Goal: Task Accomplishment & Management: Manage account settings

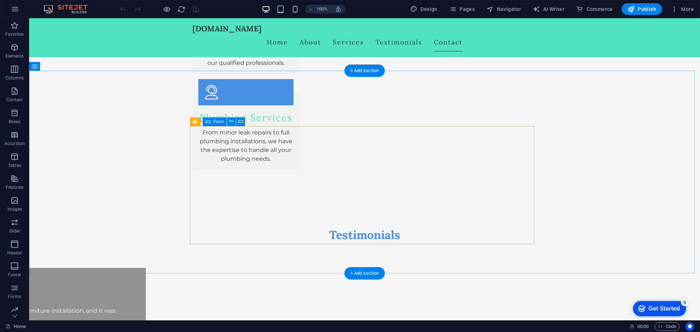
scroll to position [1214, 0]
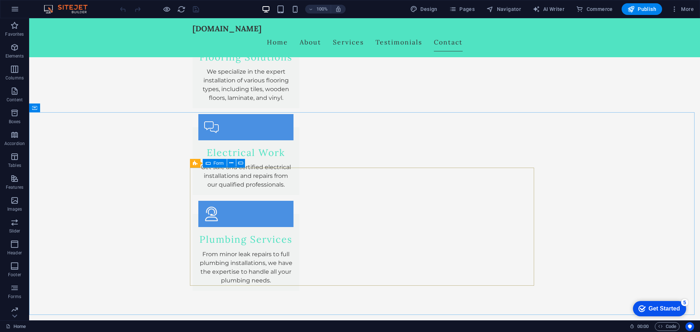
click at [211, 164] on div "Form" at bounding box center [215, 163] width 24 height 9
click at [393, 163] on icon at bounding box center [393, 163] width 4 height 8
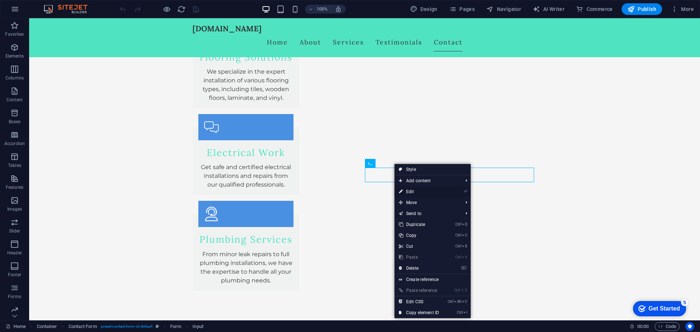
click at [415, 188] on link "⏎ Edit" at bounding box center [418, 191] width 49 height 11
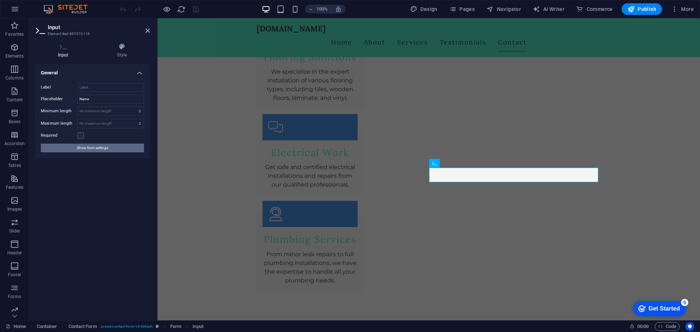
click at [112, 151] on button "Show form settings" at bounding box center [92, 148] width 103 height 9
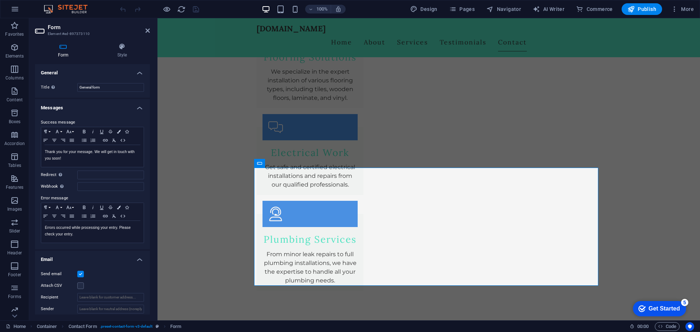
scroll to position [121, 0]
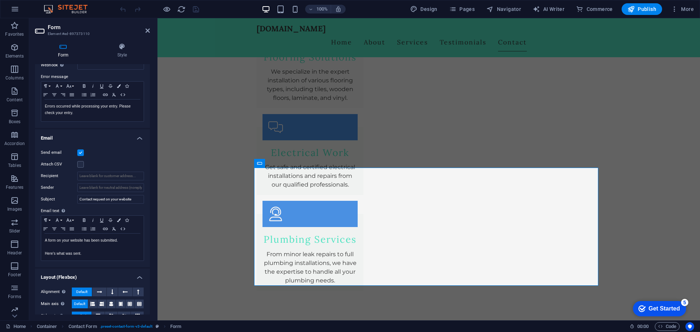
click at [138, 140] on h4 "Email" at bounding box center [92, 135] width 115 height 13
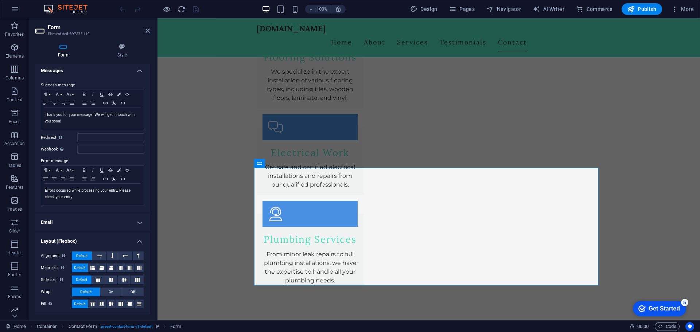
scroll to position [37, 0]
click at [138, 70] on h4 "Messages" at bounding box center [92, 68] width 115 height 13
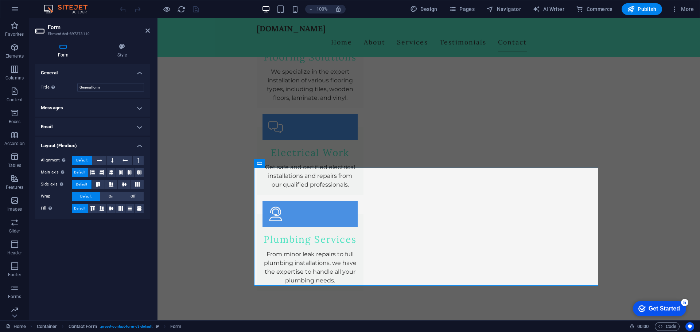
click at [139, 74] on h4 "General" at bounding box center [92, 70] width 115 height 13
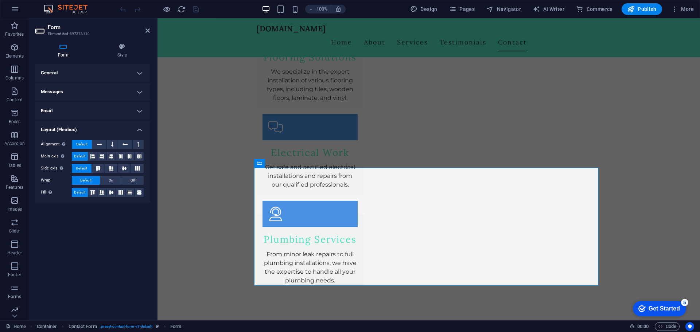
click at [144, 111] on h4 "Email" at bounding box center [92, 110] width 115 height 17
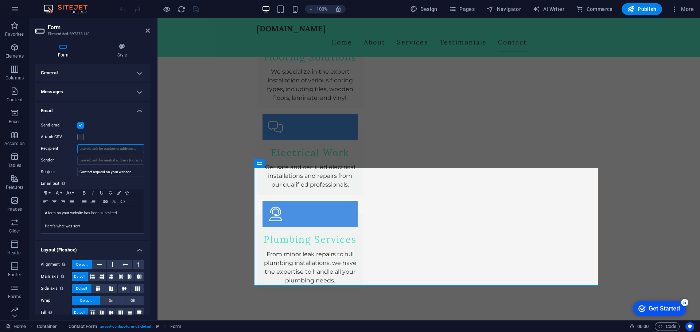
click at [107, 151] on input "Recipient" at bounding box center [110, 148] width 67 height 9
click at [81, 136] on label at bounding box center [80, 137] width 7 height 7
click at [0, 0] on input "Attach CSV" at bounding box center [0, 0] width 0 height 0
click at [82, 137] on label at bounding box center [80, 137] width 7 height 7
click at [0, 0] on input "Attach CSV" at bounding box center [0, 0] width 0 height 0
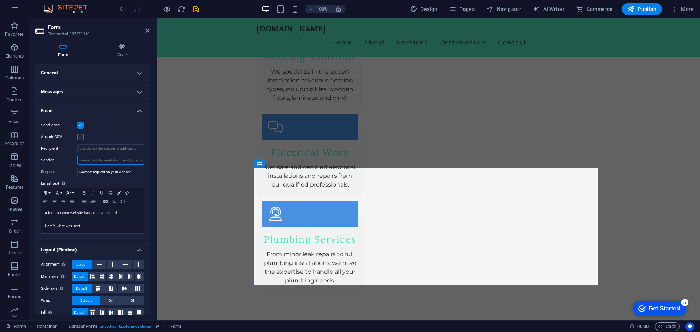
click at [98, 158] on input "Sender" at bounding box center [110, 160] width 67 height 9
click at [106, 162] on input "Sender" at bounding box center [110, 160] width 67 height 9
paste input "[EMAIL_ADDRESS][DOMAIN_NAME]"
type input "[EMAIL_ADDRESS][DOMAIN_NAME]"
click at [647, 9] on span "Publish" at bounding box center [641, 8] width 29 height 7
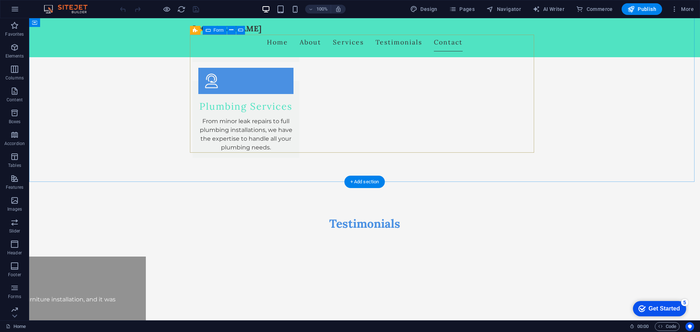
scroll to position [1226, 0]
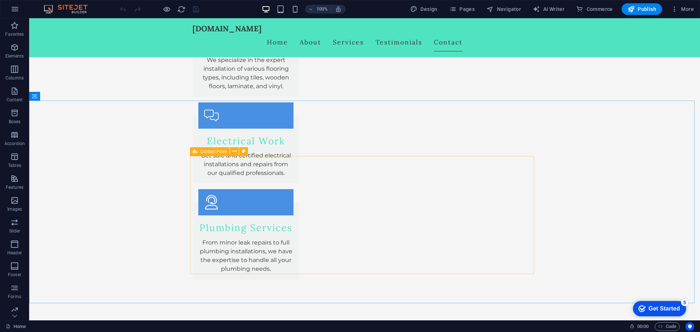
click at [199, 150] on div "Contact Form" at bounding box center [210, 151] width 40 height 9
click at [233, 153] on icon at bounding box center [234, 152] width 4 height 8
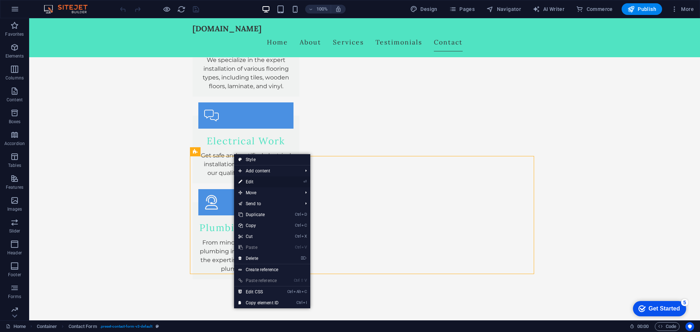
click at [256, 182] on link "⏎ Edit" at bounding box center [258, 181] width 49 height 11
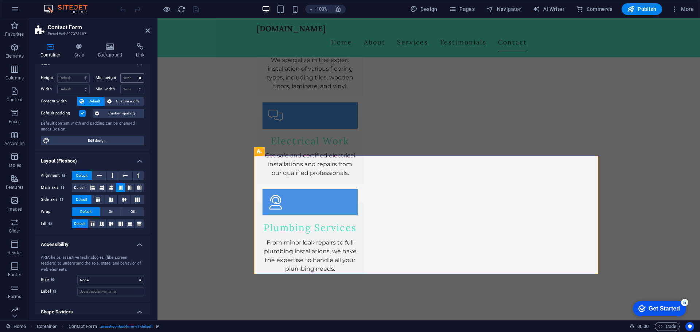
scroll to position [0, 0]
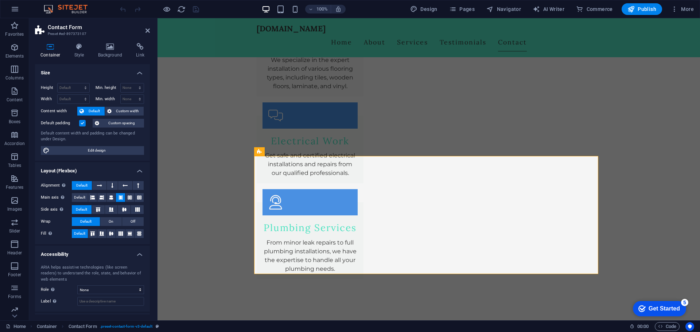
click at [139, 73] on h4 "Size" at bounding box center [92, 70] width 115 height 13
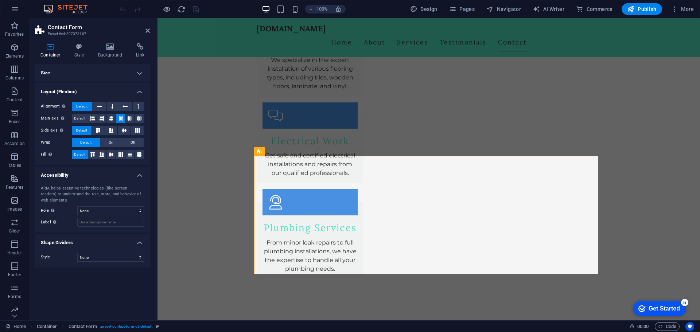
click at [135, 90] on h4 "Layout (Flexbox)" at bounding box center [92, 89] width 115 height 13
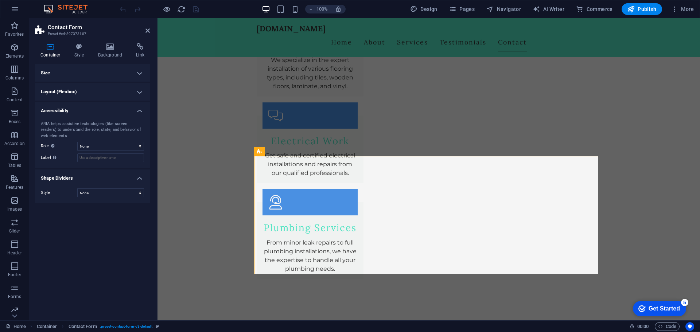
click at [142, 114] on h4 "Accessibility" at bounding box center [92, 108] width 115 height 13
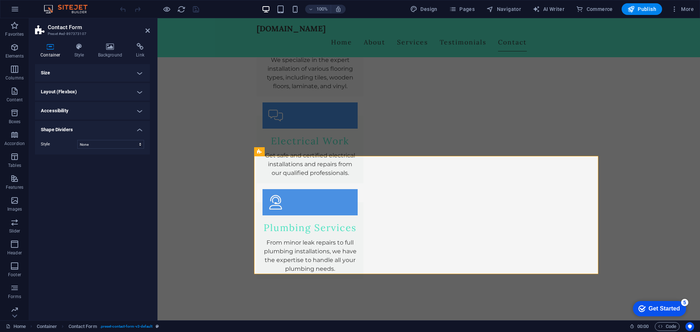
click at [143, 130] on h4 "Shape Dividers" at bounding box center [92, 127] width 115 height 13
click at [143, 130] on h4 "Shape Dividers" at bounding box center [92, 129] width 115 height 17
click at [142, 125] on h4 "Shape Dividers" at bounding box center [92, 127] width 115 height 13
click at [140, 111] on h4 "Accessibility" at bounding box center [92, 110] width 115 height 17
click at [140, 111] on h4 "Accessibility" at bounding box center [92, 108] width 115 height 13
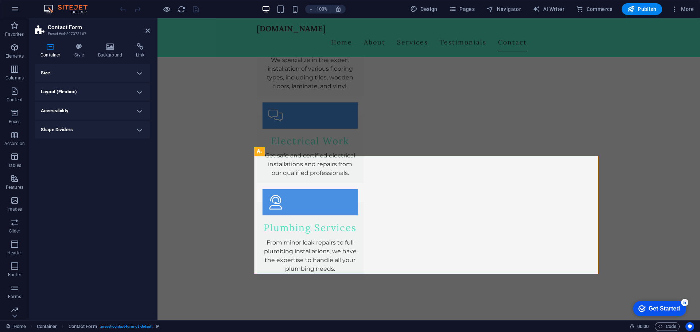
click at [144, 93] on h4 "Layout (Flexbox)" at bounding box center [92, 91] width 115 height 17
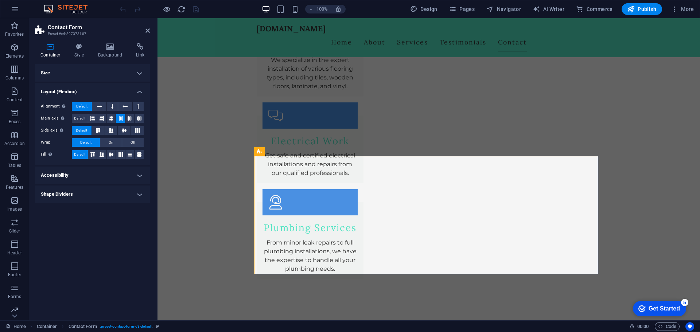
click at [141, 91] on h4 "Layout (Flexbox)" at bounding box center [92, 89] width 115 height 13
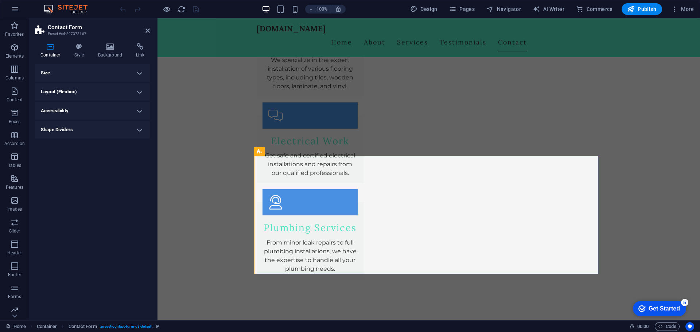
click at [142, 75] on h4 "Size" at bounding box center [92, 72] width 115 height 17
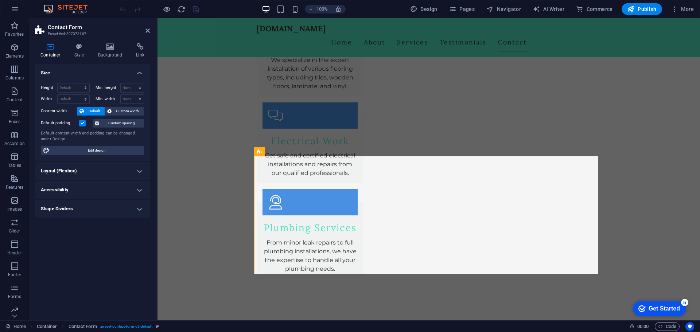
click at [142, 70] on h4 "Size" at bounding box center [92, 70] width 115 height 13
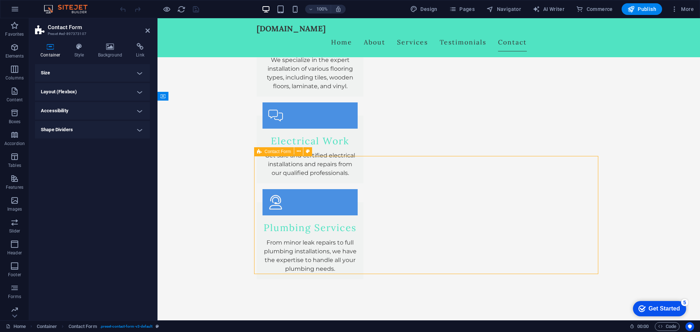
click at [277, 153] on span "Contact Form" at bounding box center [278, 151] width 27 height 4
click at [300, 151] on icon at bounding box center [299, 152] width 4 height 8
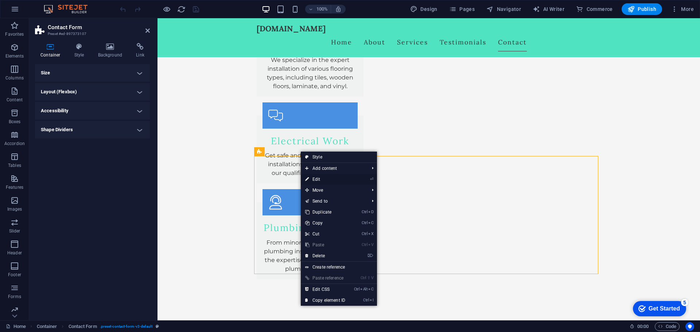
click at [318, 176] on link "⏎ Edit" at bounding box center [325, 179] width 49 height 11
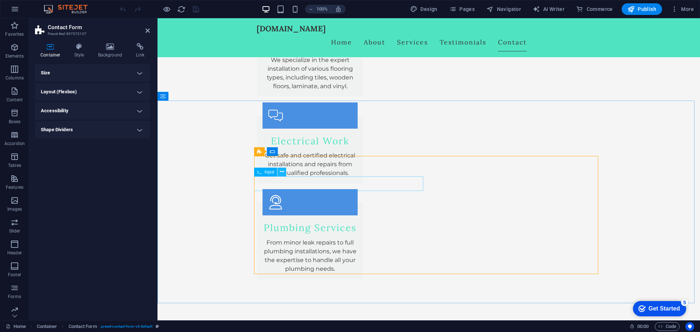
click at [284, 171] on button at bounding box center [281, 172] width 9 height 9
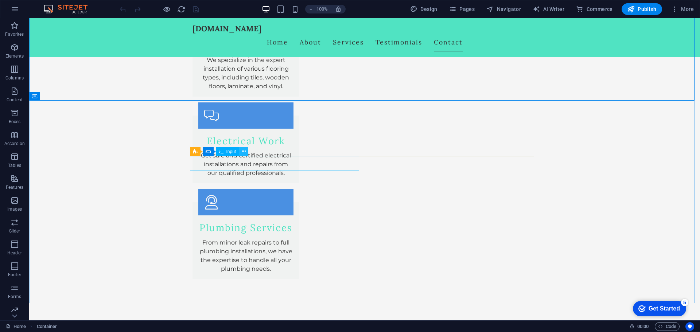
click at [243, 152] on icon at bounding box center [244, 152] width 4 height 8
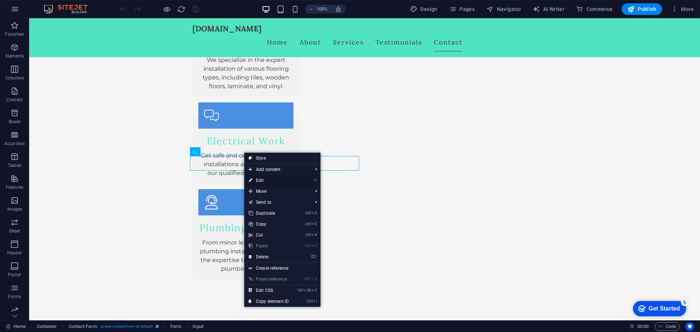
click at [264, 179] on link "⏎ Edit" at bounding box center [268, 180] width 49 height 11
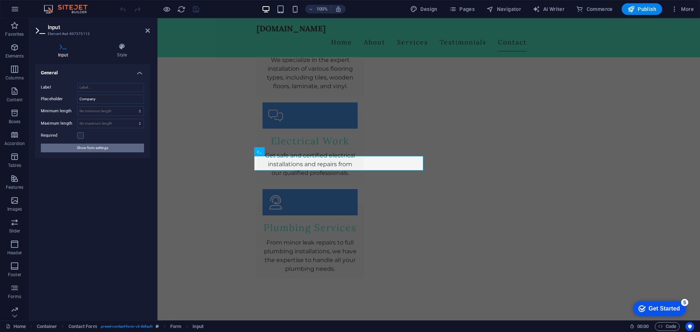
click at [97, 148] on span "Show form settings" at bounding box center [92, 148] width 31 height 9
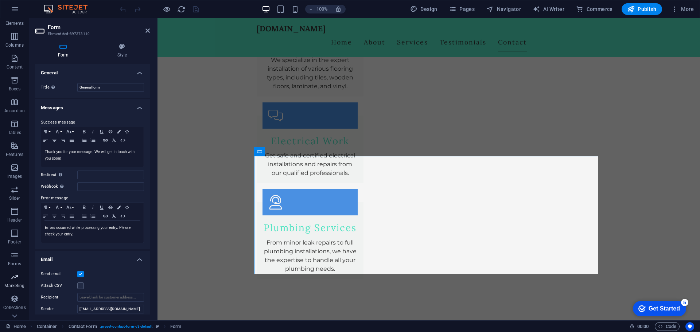
scroll to position [48, 0]
click at [19, 10] on icon "button" at bounding box center [15, 9] width 9 height 9
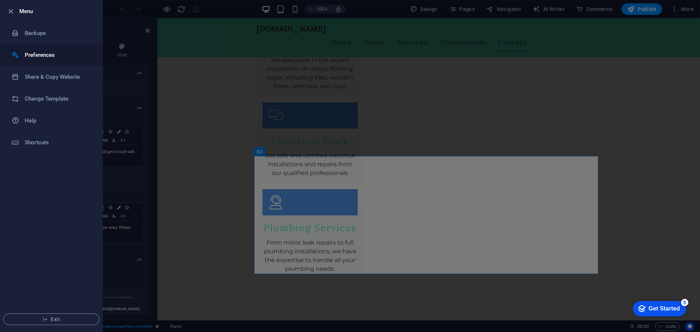
click at [74, 62] on li "Preferences" at bounding box center [51, 55] width 102 height 22
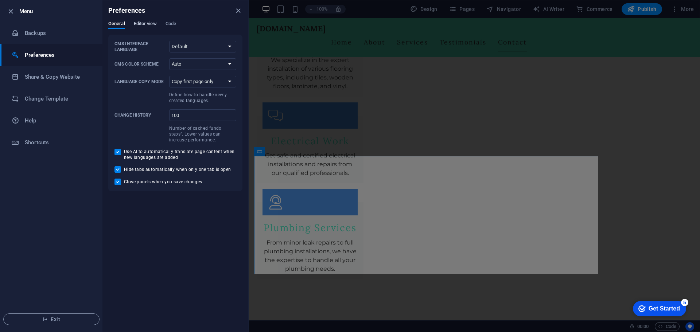
click at [144, 23] on span "Editor view" at bounding box center [145, 24] width 23 height 10
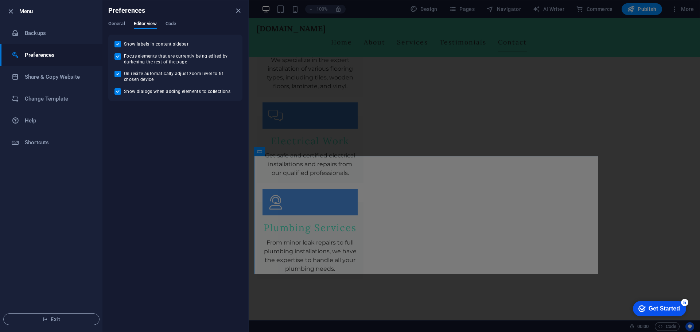
click at [179, 17] on div "Preferences" at bounding box center [175, 10] width 146 height 20
click at [169, 23] on span "Code" at bounding box center [170, 24] width 11 height 10
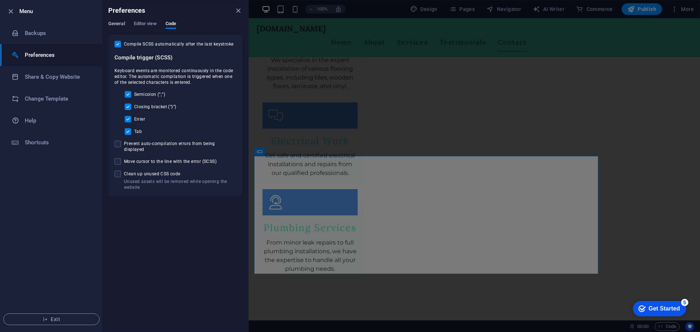
click at [121, 24] on span "General" at bounding box center [116, 24] width 17 height 10
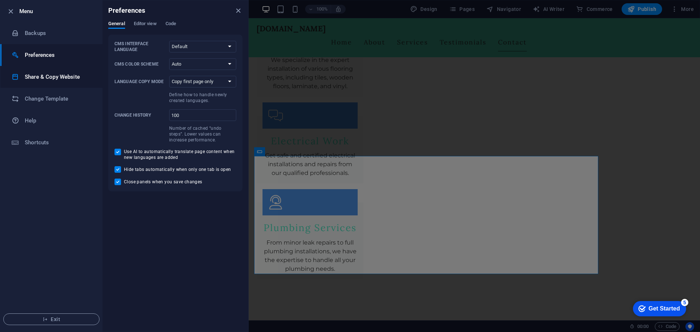
click at [43, 82] on li "Share & Copy Website" at bounding box center [51, 77] width 102 height 22
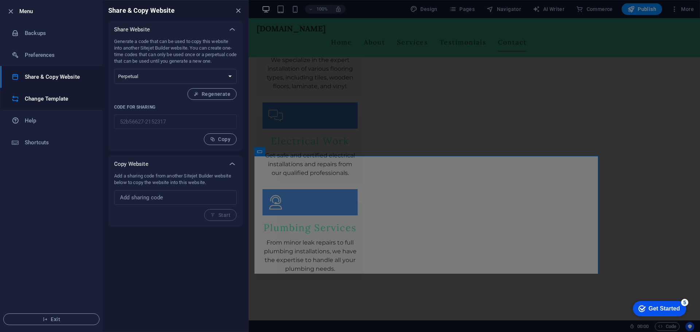
click at [64, 101] on h6 "Change Template" at bounding box center [58, 98] width 67 height 9
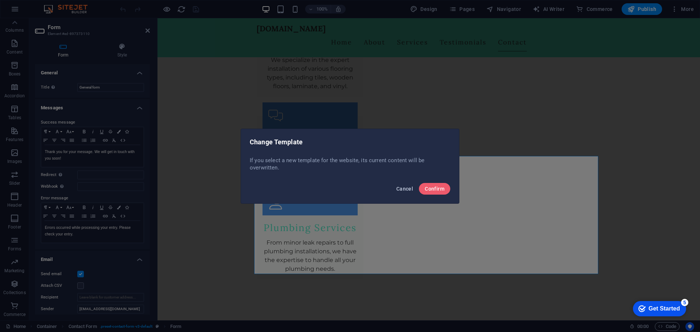
click at [408, 188] on span "Cancel" at bounding box center [404, 189] width 17 height 6
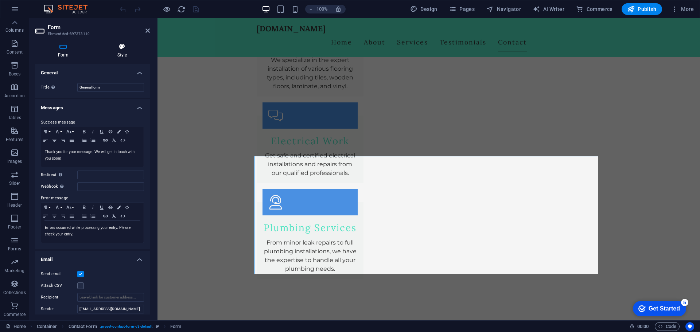
click at [123, 49] on icon at bounding box center [121, 46] width 55 height 7
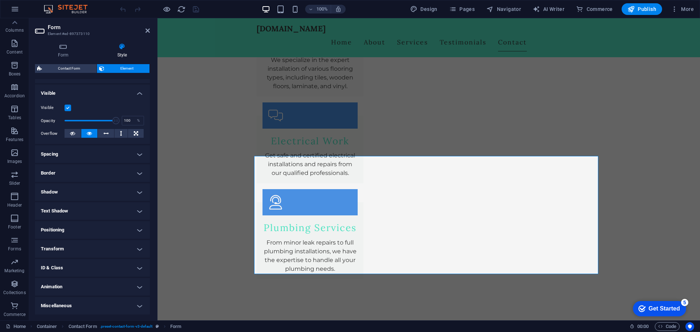
scroll to position [0, 0]
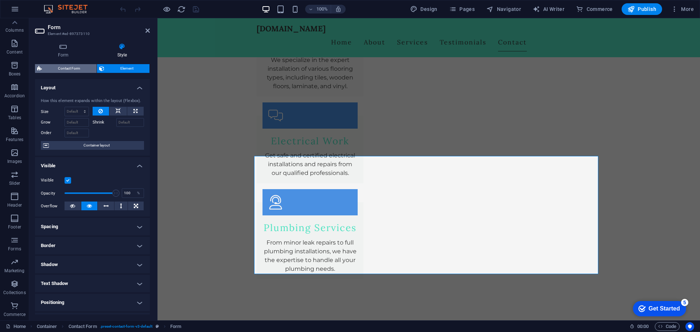
click at [66, 68] on span "Contact Form" at bounding box center [69, 68] width 50 height 9
select select "rem"
select select "preset-contact-form-v3-default"
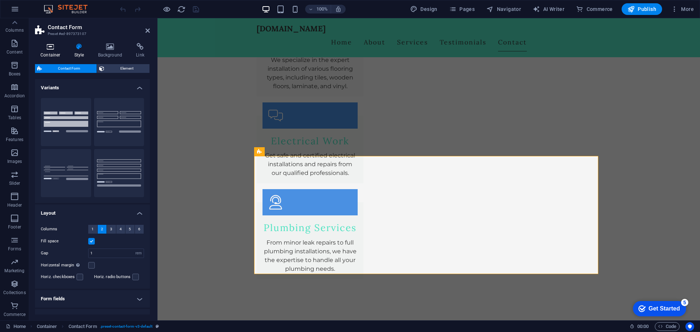
click at [57, 47] on icon at bounding box center [50, 46] width 31 height 7
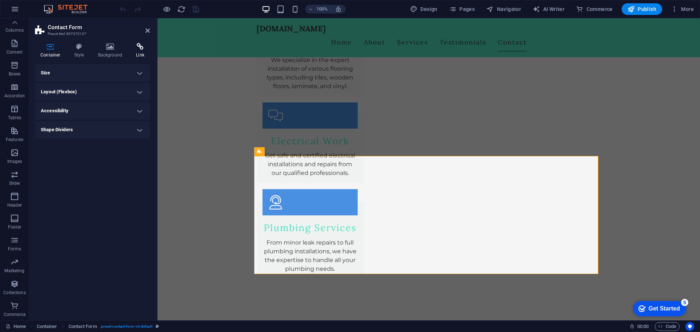
click at [146, 52] on h4 "Link" at bounding box center [139, 50] width 19 height 15
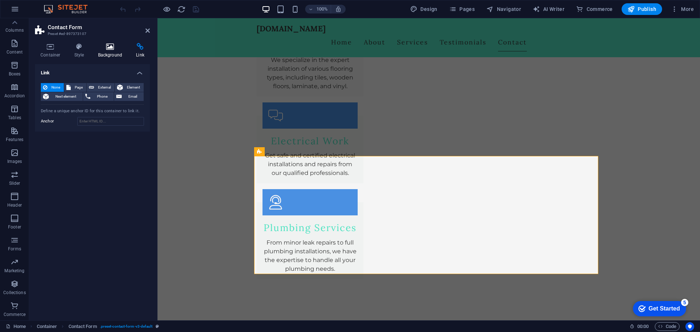
click at [112, 51] on h4 "Background" at bounding box center [112, 50] width 38 height 15
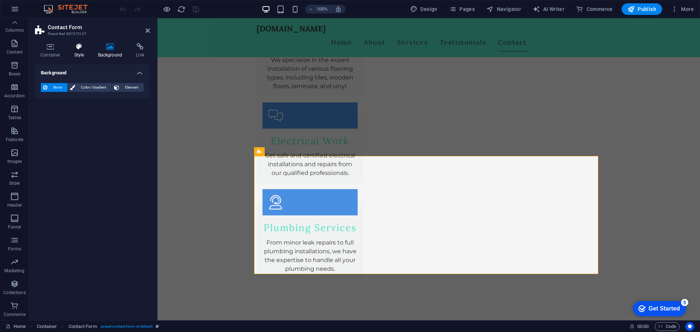
click at [84, 52] on h4 "Style" at bounding box center [81, 50] width 24 height 15
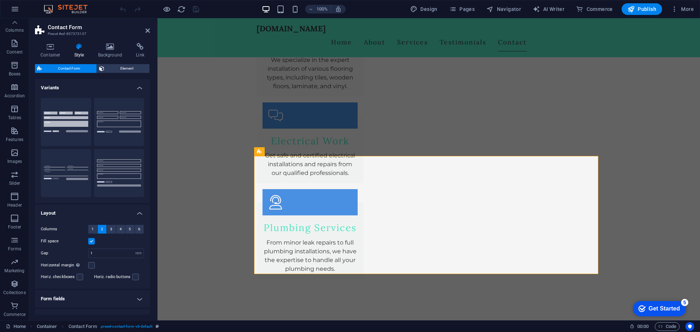
click at [137, 86] on h4 "Variants" at bounding box center [92, 85] width 115 height 13
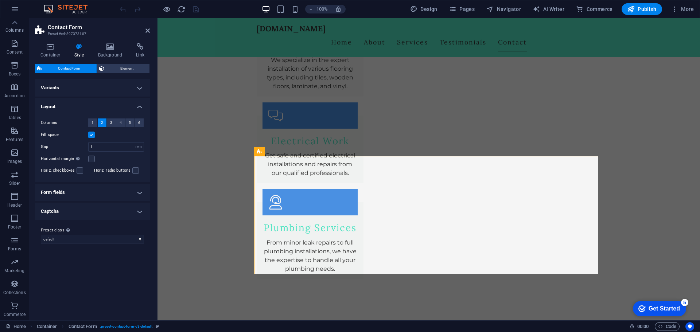
click at [142, 213] on h4 "Captcha" at bounding box center [92, 211] width 115 height 17
click at [142, 213] on h4 "Captcha" at bounding box center [92, 209] width 115 height 13
click at [143, 187] on h4 "Form fields" at bounding box center [92, 192] width 115 height 17
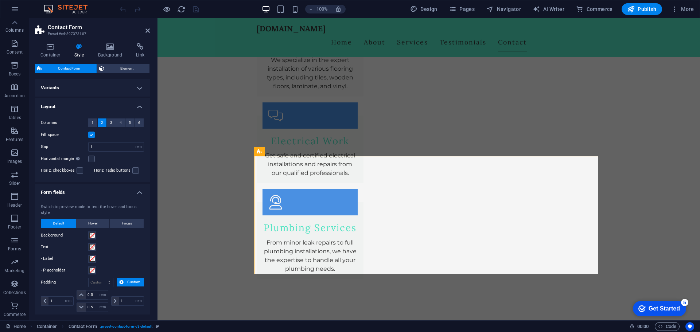
click at [143, 186] on h4 "Form fields" at bounding box center [92, 190] width 115 height 13
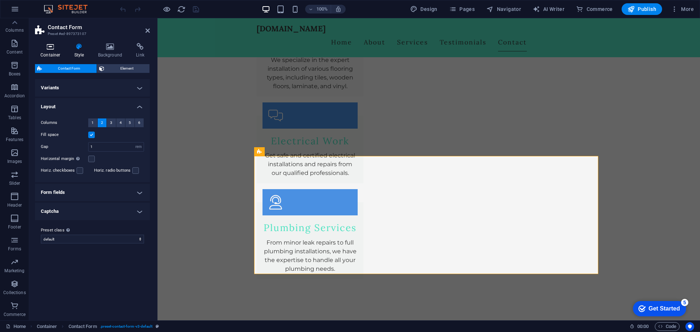
click at [55, 50] on icon at bounding box center [50, 46] width 31 height 7
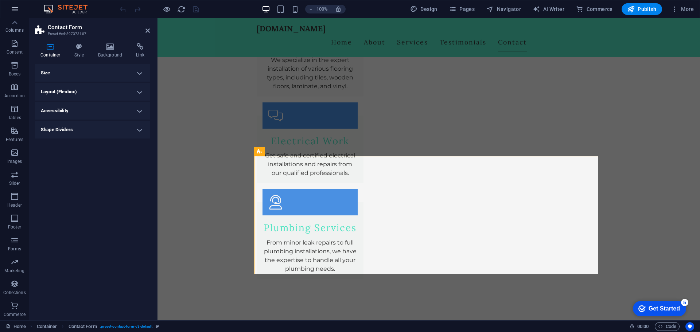
click at [15, 12] on icon "button" at bounding box center [15, 9] width 9 height 9
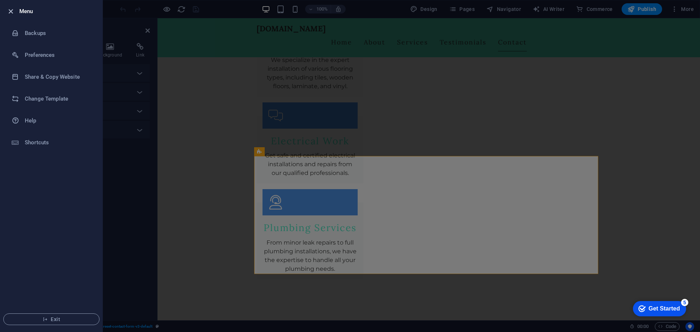
click at [13, 15] on icon "button" at bounding box center [11, 11] width 8 height 8
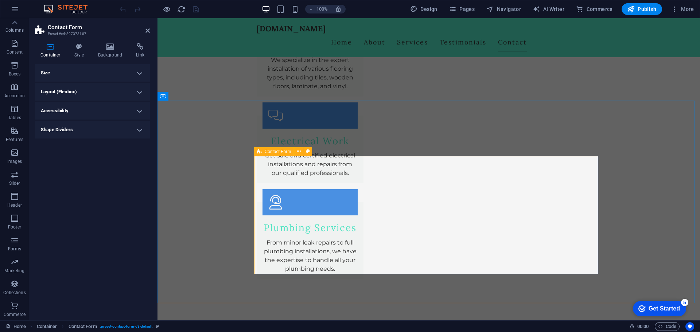
click at [262, 152] on div "Contact Form" at bounding box center [274, 151] width 40 height 9
click at [305, 149] on button at bounding box center [307, 151] width 9 height 9
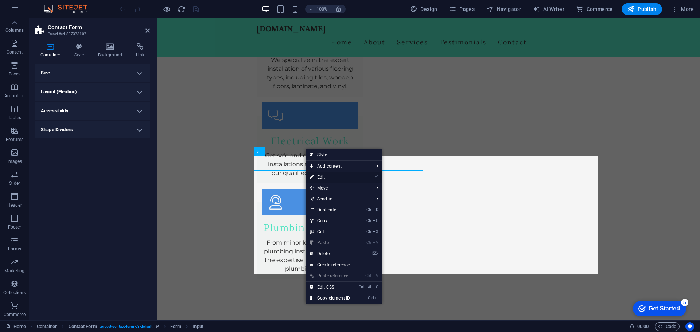
click at [327, 177] on link "⏎ Edit" at bounding box center [329, 177] width 49 height 11
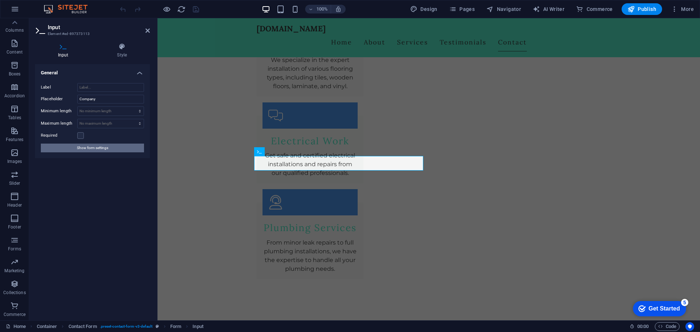
click at [95, 147] on span "Show form settings" at bounding box center [92, 148] width 31 height 9
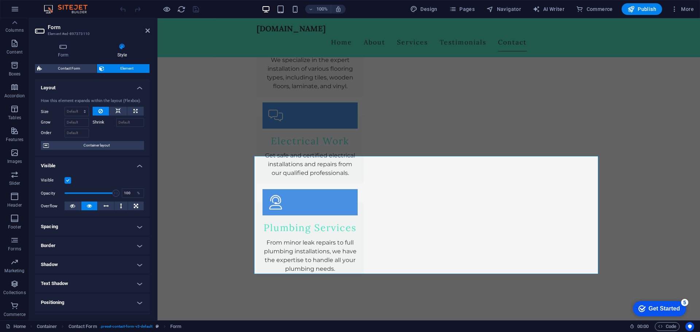
click at [138, 164] on h4 "Visible" at bounding box center [92, 163] width 115 height 13
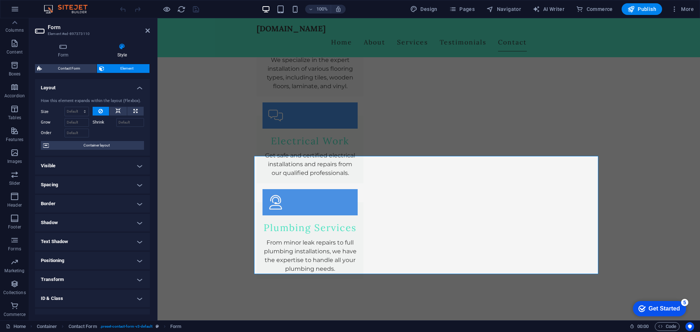
click at [136, 87] on h4 "Layout" at bounding box center [92, 85] width 115 height 13
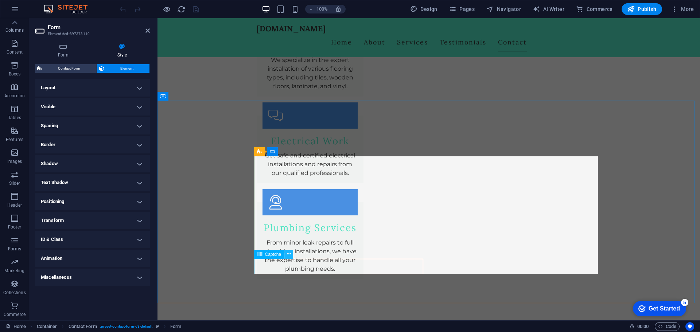
click at [288, 254] on icon at bounding box center [289, 254] width 4 height 8
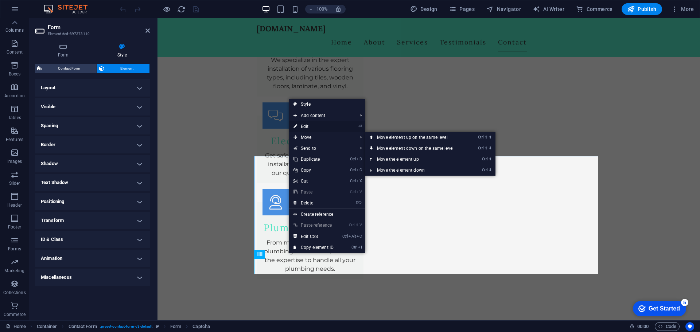
click at [312, 126] on link "⏎ Edit" at bounding box center [313, 126] width 49 height 11
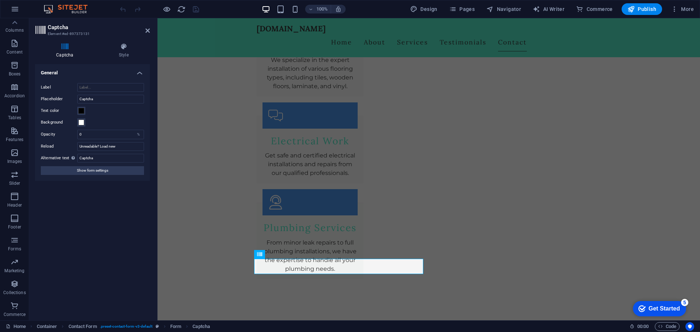
click at [141, 73] on h4 "General" at bounding box center [92, 70] width 115 height 13
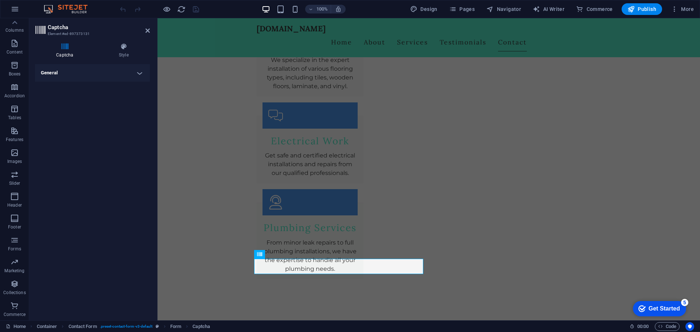
click at [141, 73] on h4 "General" at bounding box center [92, 72] width 115 height 17
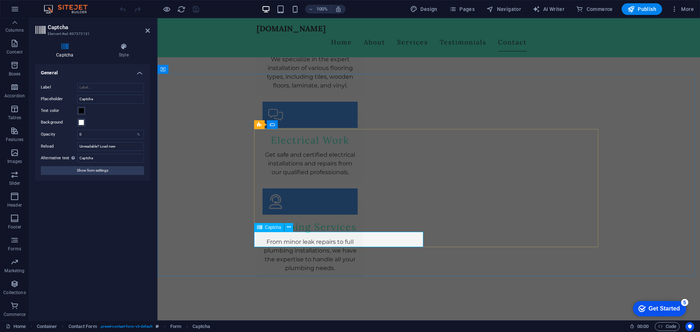
scroll to position [1226, 0]
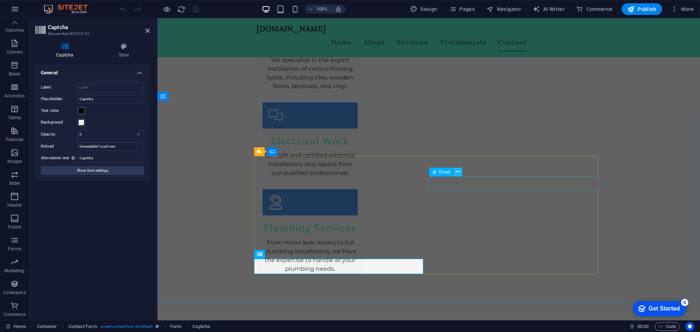
click at [459, 174] on icon at bounding box center [457, 172] width 4 height 8
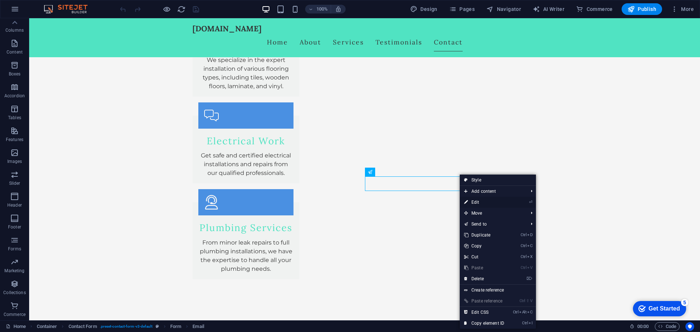
click at [474, 205] on link "⏎ Edit" at bounding box center [483, 202] width 49 height 11
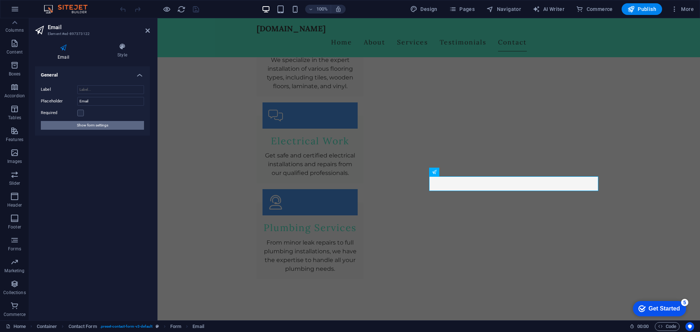
click at [126, 126] on button "Show form settings" at bounding box center [92, 125] width 103 height 9
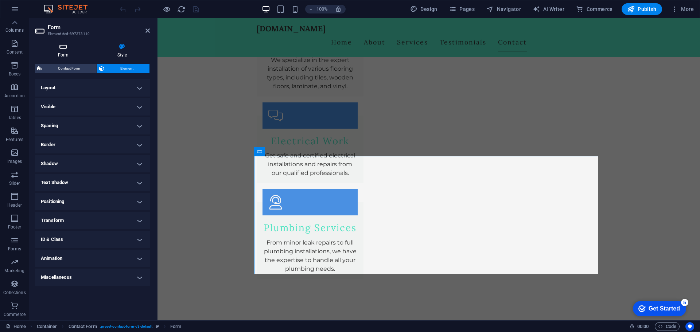
click at [58, 49] on icon at bounding box center [63, 46] width 56 height 7
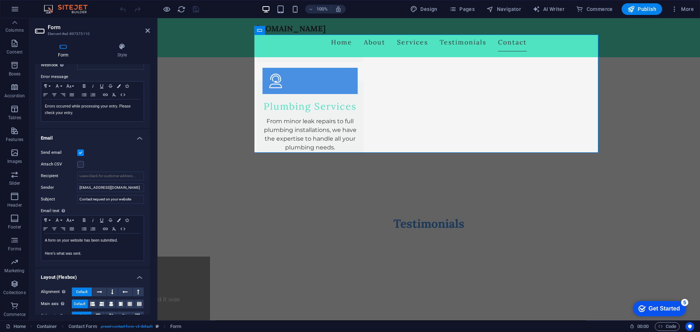
scroll to position [157, 0]
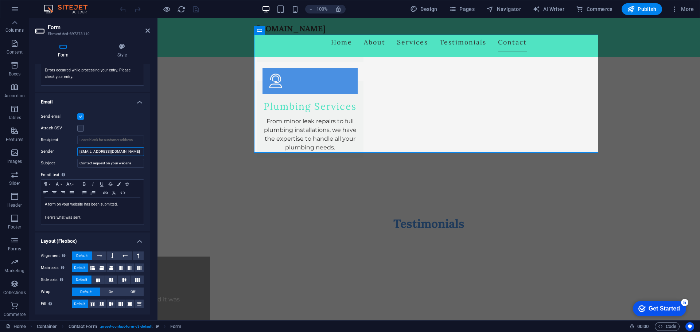
click at [78, 150] on input "[EMAIL_ADDRESS][DOMAIN_NAME]" at bounding box center [110, 151] width 67 height 9
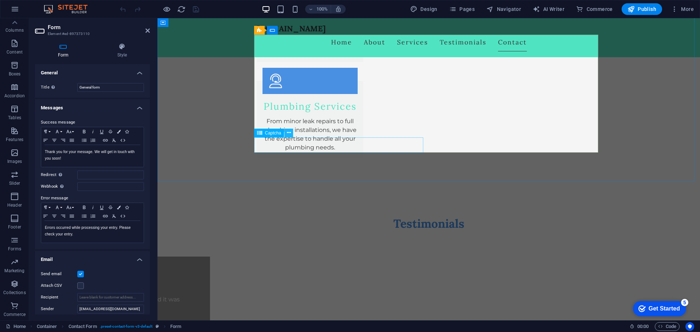
click at [289, 132] on icon at bounding box center [289, 133] width 4 height 8
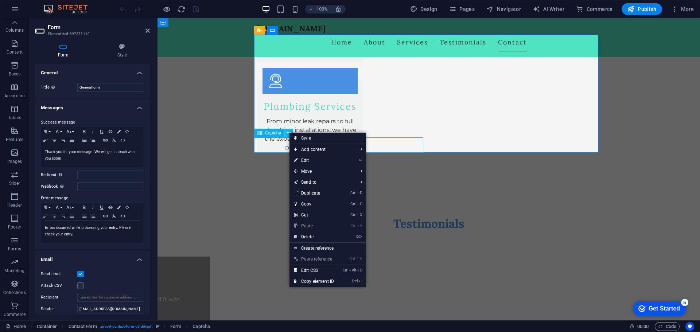
click at [289, 132] on icon at bounding box center [289, 133] width 4 height 8
click at [262, 135] on div "Captcha" at bounding box center [269, 133] width 30 height 9
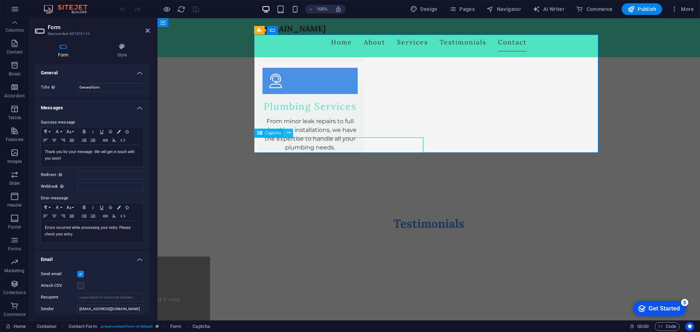
click at [289, 132] on icon at bounding box center [289, 133] width 4 height 8
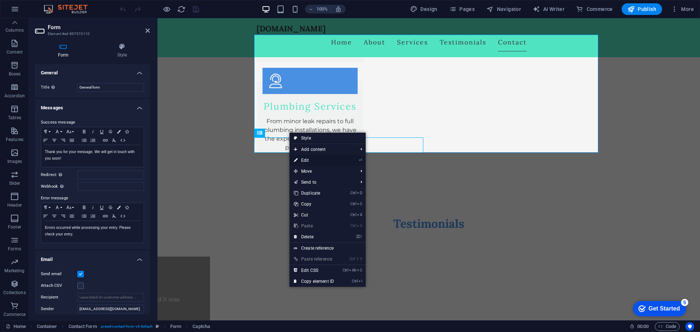
click at [314, 161] on link "⏎ Edit" at bounding box center [313, 160] width 49 height 11
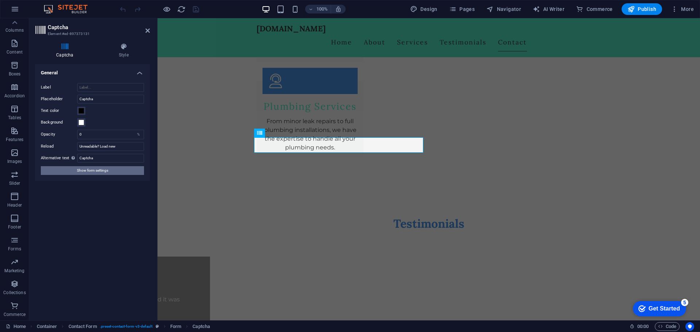
click at [110, 171] on button "Show form settings" at bounding box center [92, 170] width 103 height 9
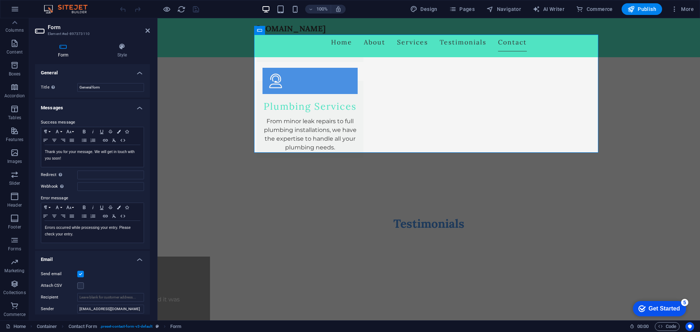
click at [67, 50] on icon at bounding box center [63, 46] width 56 height 7
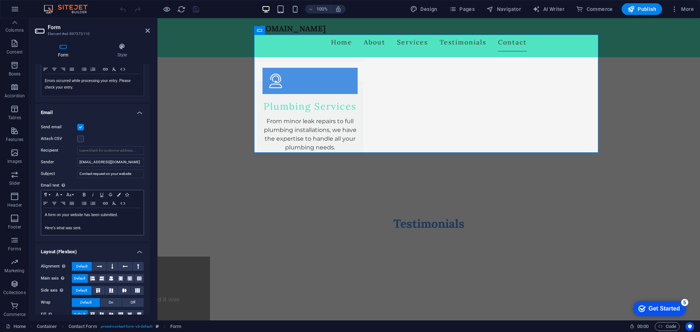
scroll to position [157, 0]
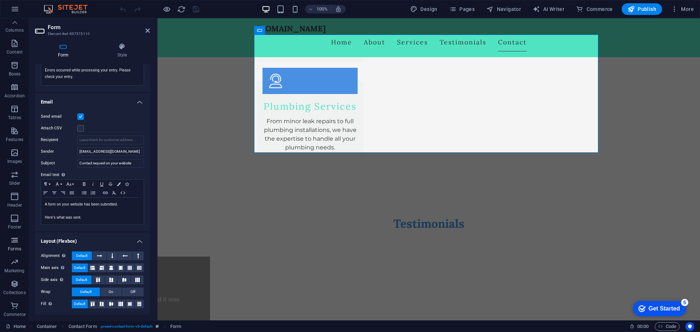
click at [16, 237] on icon "button" at bounding box center [14, 240] width 9 height 9
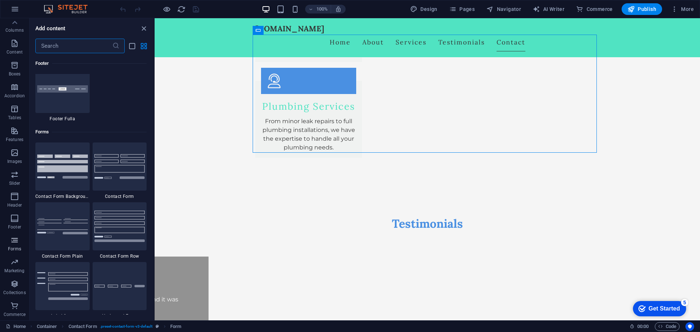
scroll to position [5319, 0]
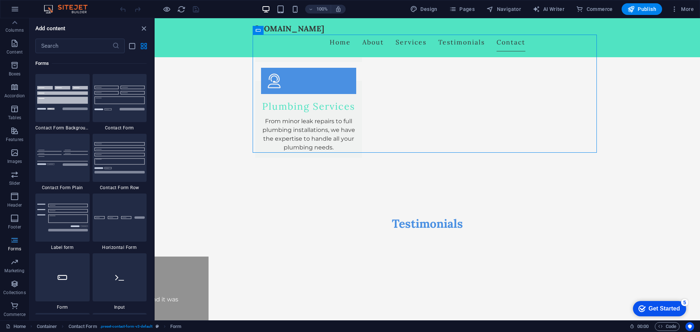
click at [16, 238] on icon "button" at bounding box center [14, 240] width 9 height 9
click at [11, 281] on icon "button" at bounding box center [14, 283] width 9 height 9
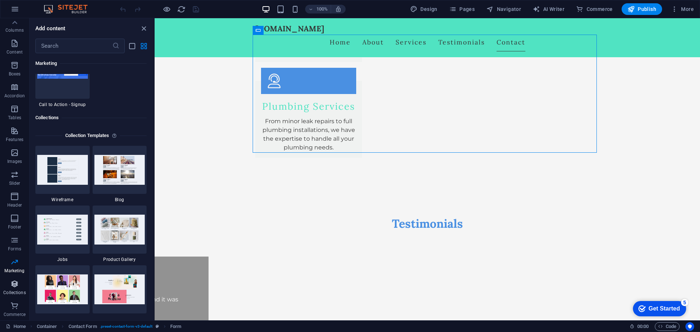
scroll to position [6670, 0]
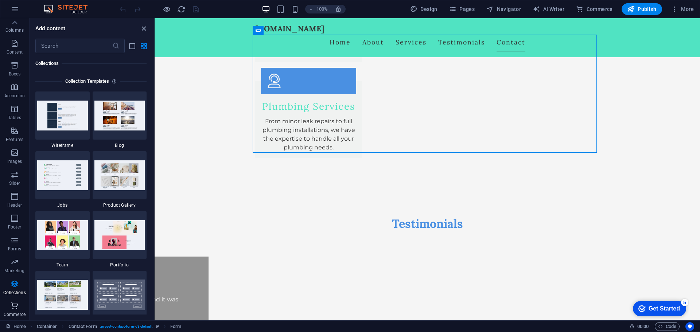
click at [18, 304] on icon "button" at bounding box center [14, 305] width 9 height 9
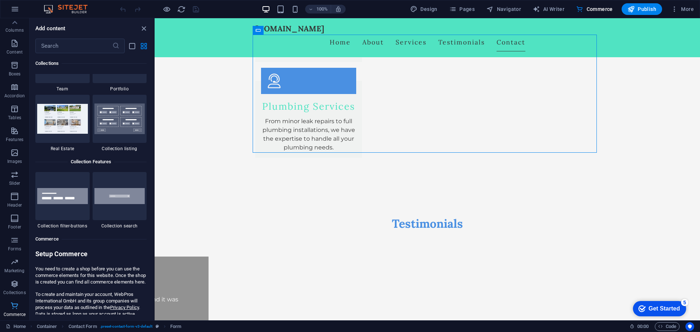
scroll to position [7021, 0]
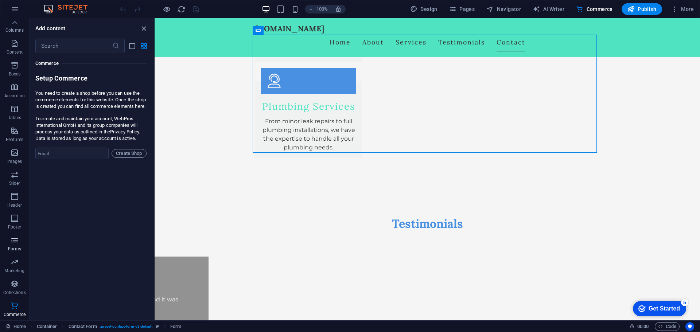
click at [17, 242] on icon "button" at bounding box center [14, 240] width 9 height 9
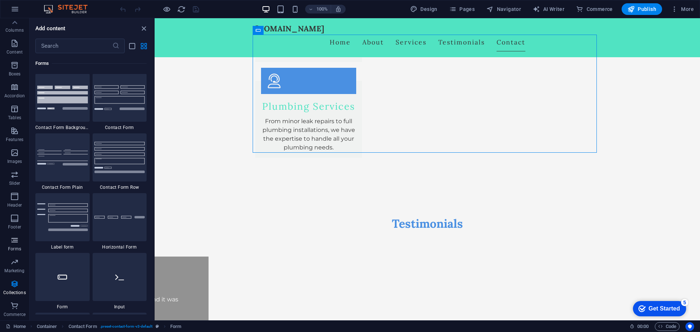
scroll to position [5319, 0]
click at [17, 222] on icon "button" at bounding box center [14, 218] width 9 height 9
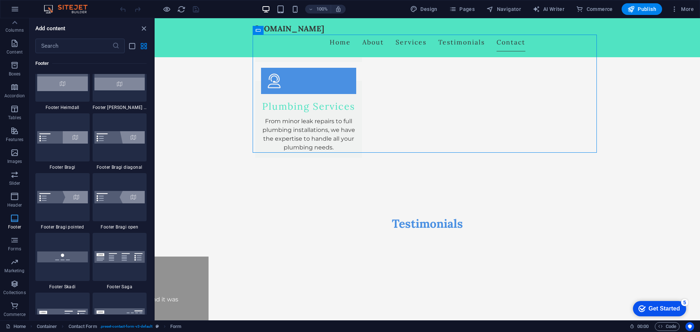
scroll to position [4823, 0]
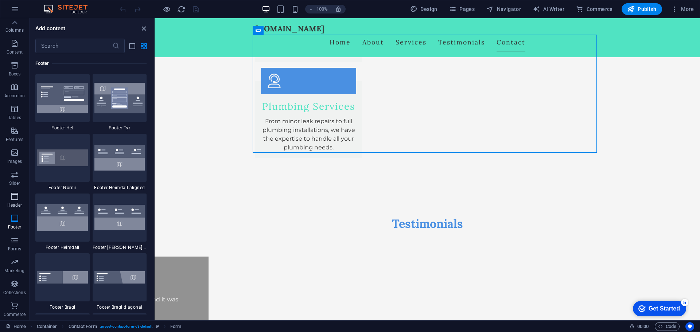
click at [16, 192] on button "Header" at bounding box center [14, 200] width 29 height 22
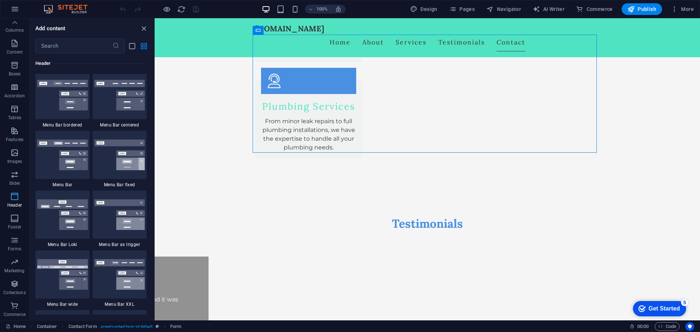
scroll to position [4387, 0]
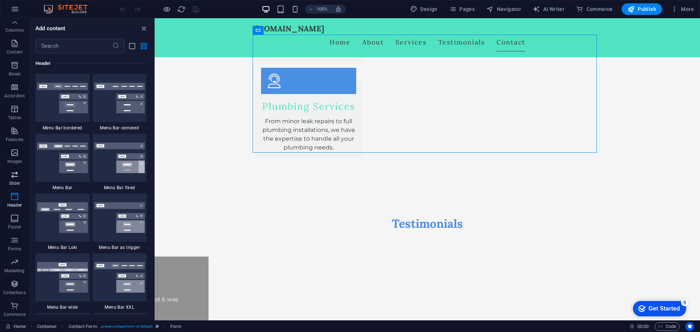
click at [17, 179] on span "Slider" at bounding box center [14, 178] width 29 height 17
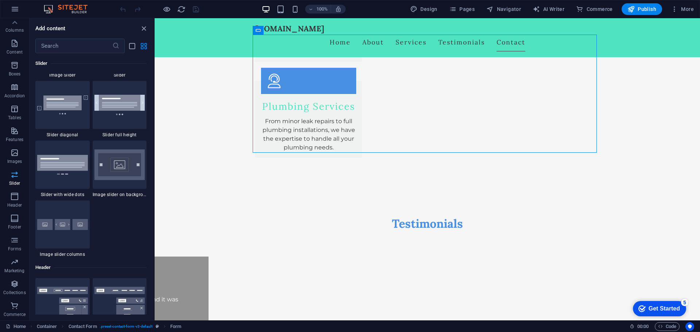
scroll to position [4130, 0]
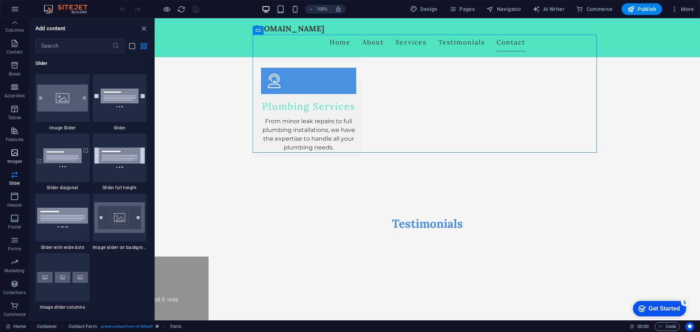
click at [13, 148] on button "Images" at bounding box center [14, 156] width 29 height 22
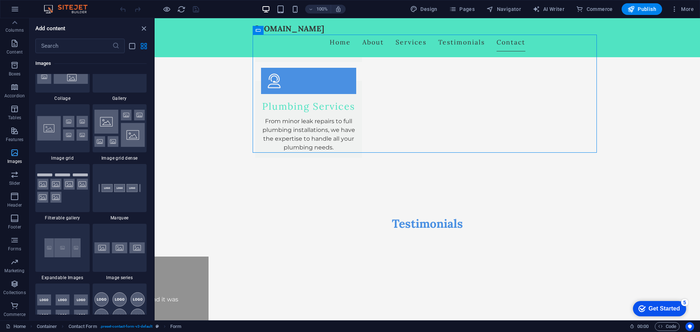
scroll to position [3694, 0]
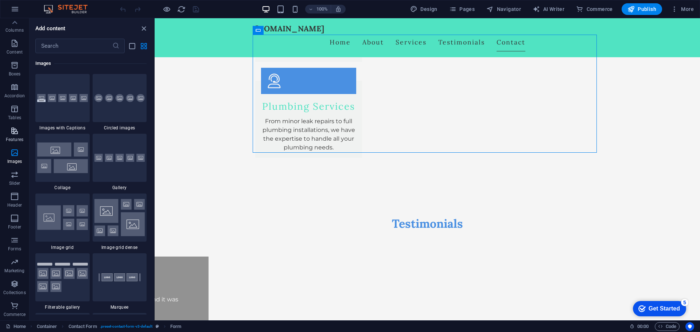
click at [16, 136] on span "Features" at bounding box center [14, 134] width 29 height 17
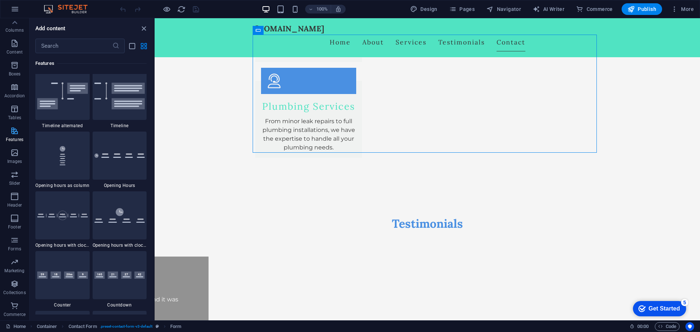
scroll to position [2840, 0]
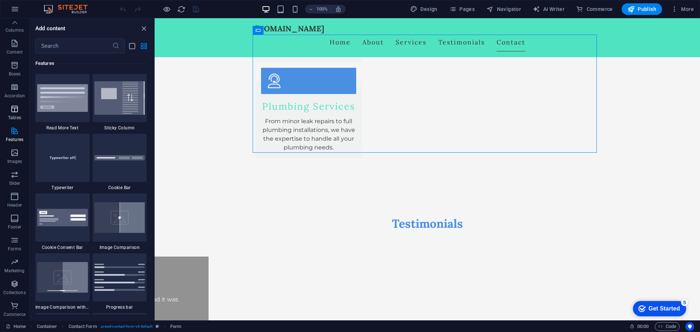
click at [18, 109] on icon "button" at bounding box center [14, 109] width 9 height 9
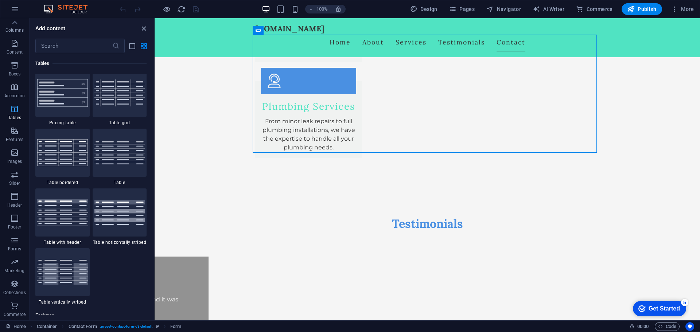
scroll to position [2523, 0]
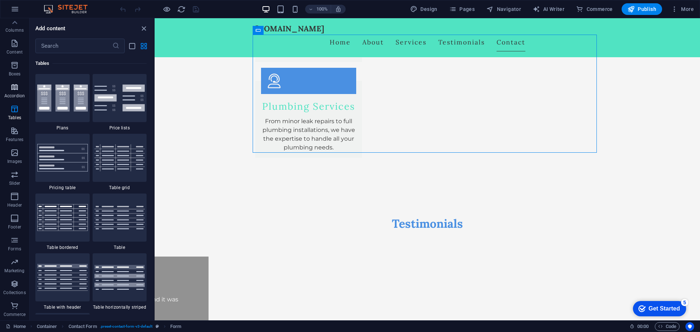
click at [15, 92] on span "Accordion" at bounding box center [14, 91] width 29 height 17
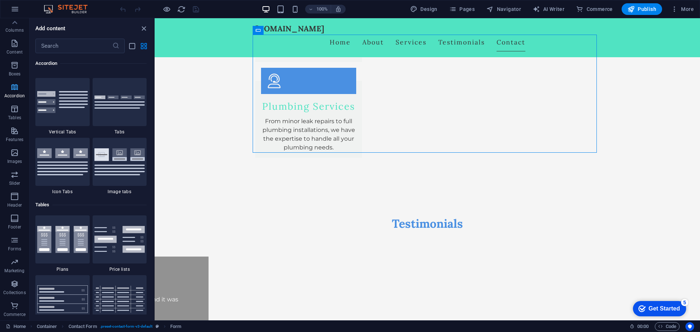
scroll to position [2326, 0]
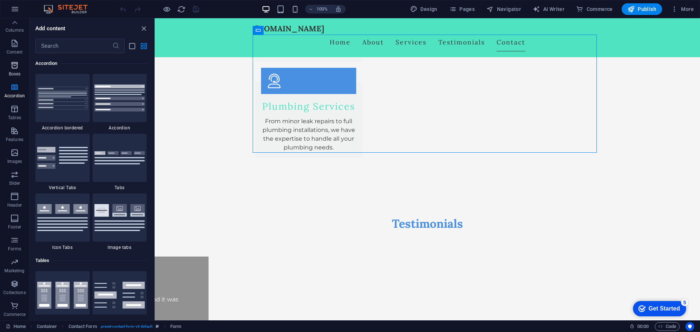
click at [15, 71] on span "Boxes" at bounding box center [14, 69] width 29 height 17
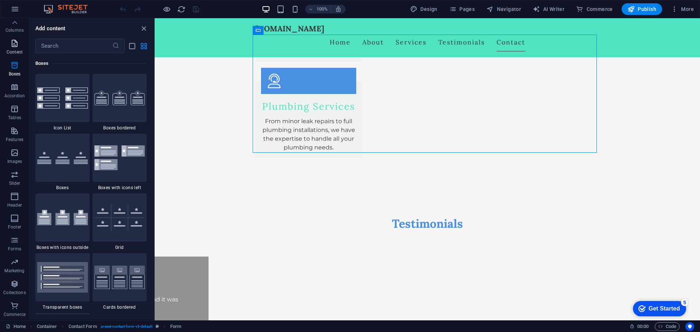
click at [14, 49] on p "Content" at bounding box center [15, 52] width 16 height 6
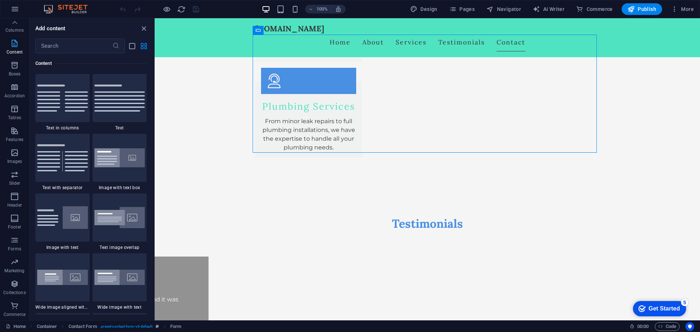
scroll to position [1275, 0]
click at [15, 31] on p "Columns" at bounding box center [14, 30] width 18 height 6
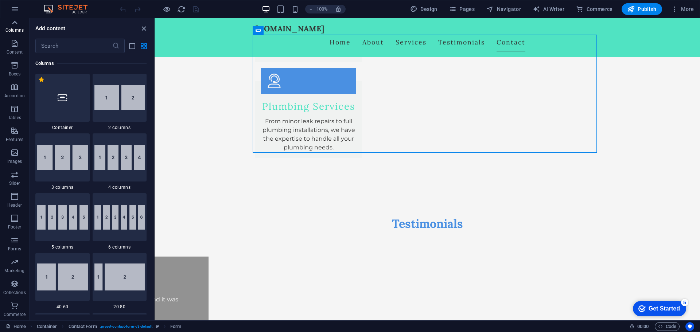
scroll to position [361, 0]
click at [15, 26] on icon at bounding box center [14, 22] width 10 height 10
click at [264, 133] on span "Captcha" at bounding box center [271, 133] width 16 height 4
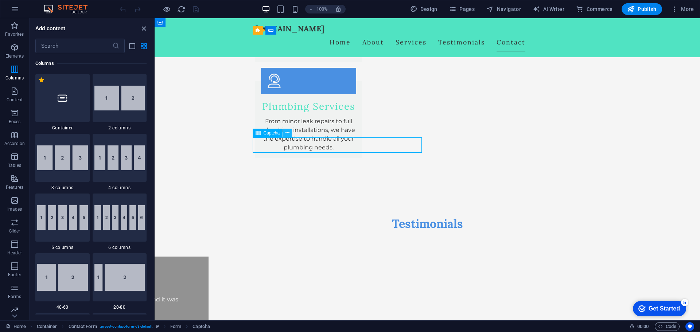
click at [288, 132] on icon at bounding box center [287, 133] width 4 height 8
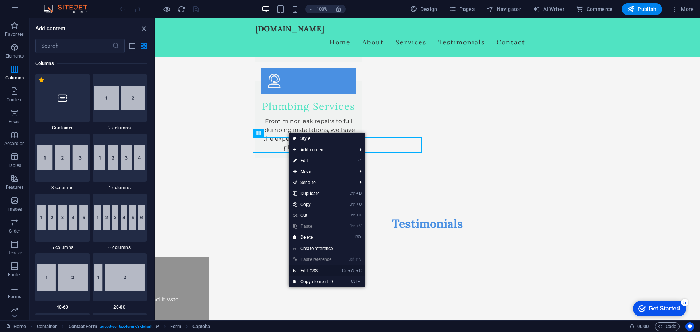
click at [313, 273] on link "Ctrl Alt C Edit CSS" at bounding box center [313, 270] width 49 height 11
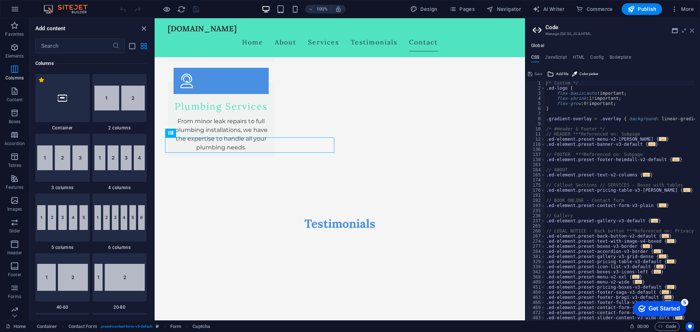
click at [693, 29] on icon at bounding box center [691, 31] width 4 height 6
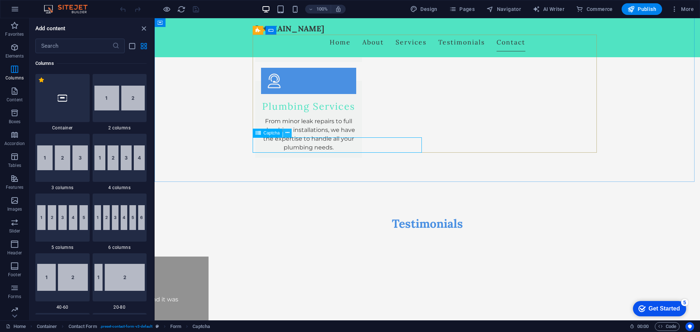
click at [287, 130] on icon at bounding box center [287, 133] width 4 height 8
click at [285, 130] on button at bounding box center [287, 133] width 9 height 9
click at [289, 133] on button at bounding box center [287, 133] width 9 height 9
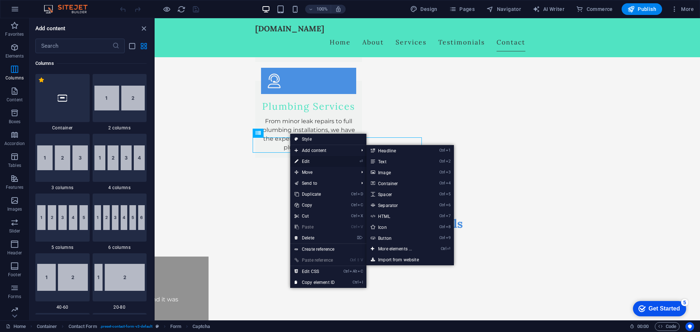
click at [314, 162] on link "⏎ Edit" at bounding box center [314, 161] width 49 height 11
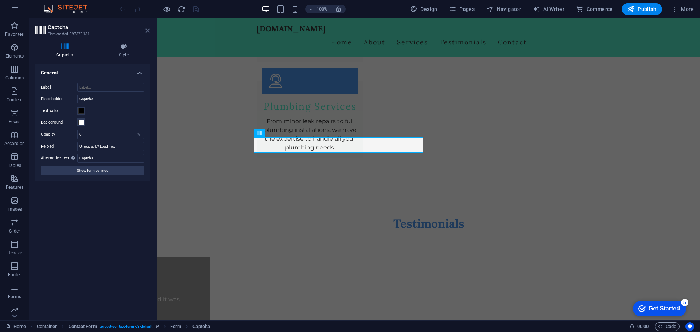
click at [147, 30] on icon at bounding box center [147, 31] width 4 height 6
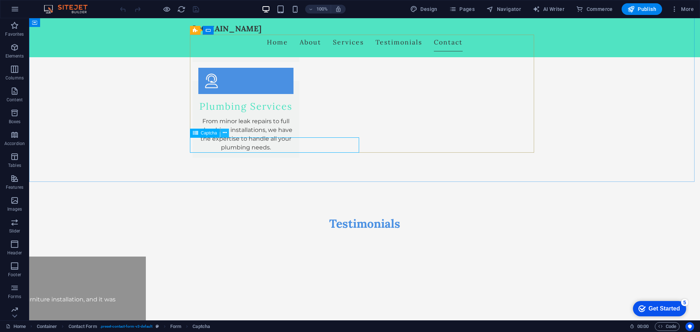
click at [226, 131] on icon at bounding box center [225, 133] width 4 height 8
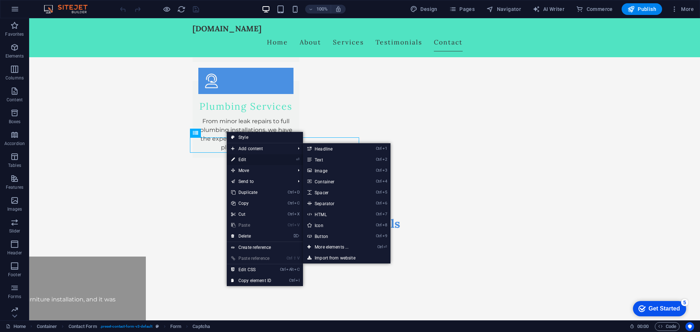
click at [246, 161] on link "⏎ Edit" at bounding box center [251, 159] width 49 height 11
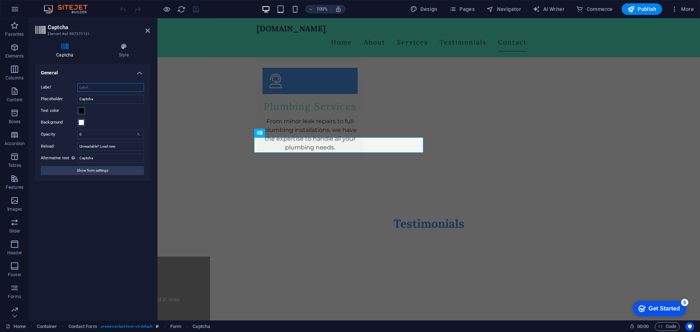
click at [94, 83] on input "Label" at bounding box center [110, 87] width 67 height 9
click at [99, 98] on input "Captcha" at bounding box center [110, 99] width 67 height 9
click at [118, 155] on input "Captcha" at bounding box center [110, 158] width 67 height 9
click at [106, 168] on span "Show form settings" at bounding box center [92, 170] width 31 height 9
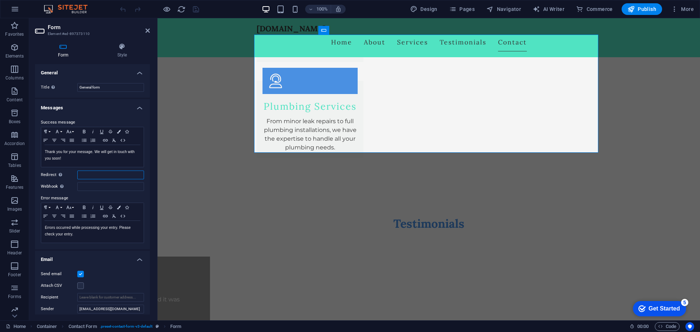
click at [89, 176] on input "Redirect Define a redirect target upon successful form submission; for example,…" at bounding box center [110, 175] width 67 height 9
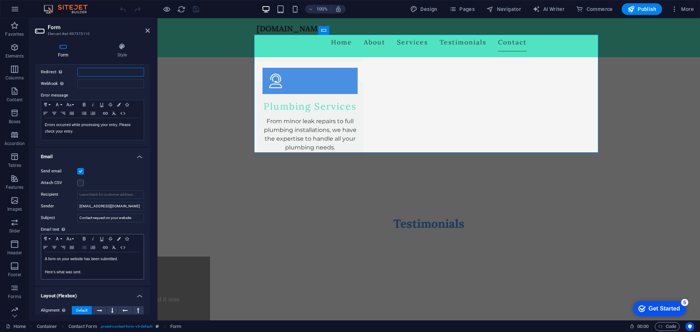
scroll to position [121, 0]
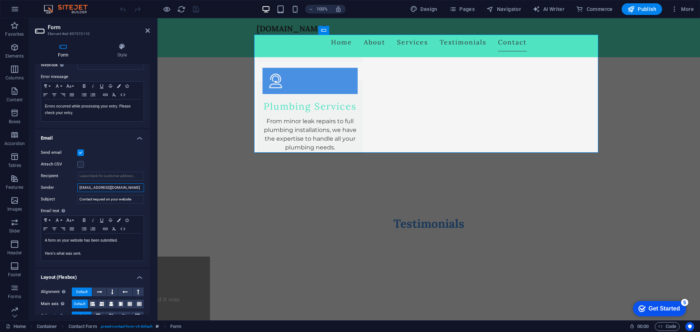
drag, startPoint x: 124, startPoint y: 188, endPoint x: 39, endPoint y: 188, distance: 85.6
click at [39, 188] on div "Send email Attach CSV Recipient Sender info@fysconstrution.co.uk Subject Contac…" at bounding box center [92, 204] width 115 height 125
click at [137, 189] on input "Sender" at bounding box center [110, 187] width 67 height 9
type input "[EMAIL_ADDRESS][DOMAIN_NAME]"
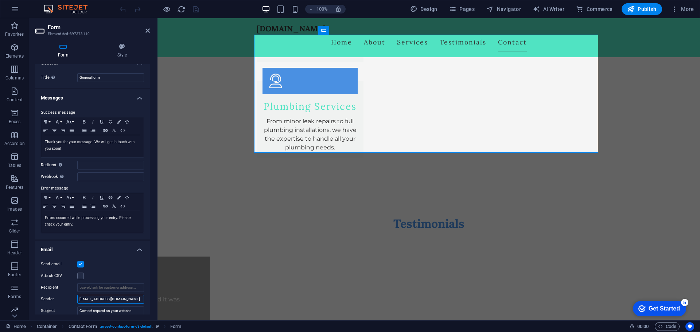
scroll to position [0, 0]
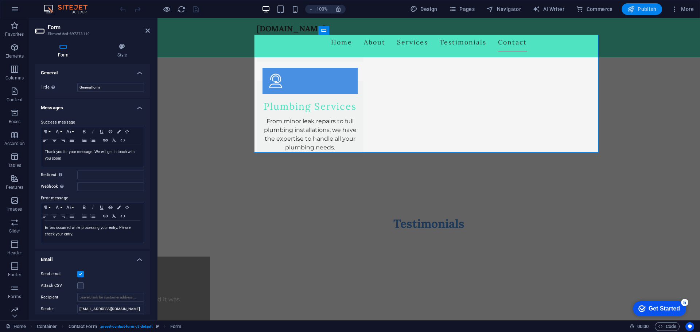
click at [645, 11] on span "Publish" at bounding box center [641, 8] width 29 height 7
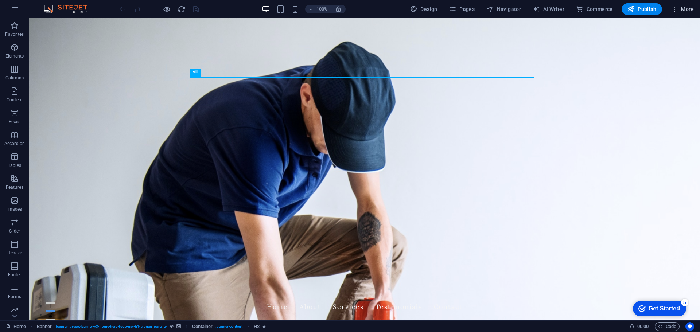
click at [677, 11] on icon "button" at bounding box center [673, 8] width 7 height 7
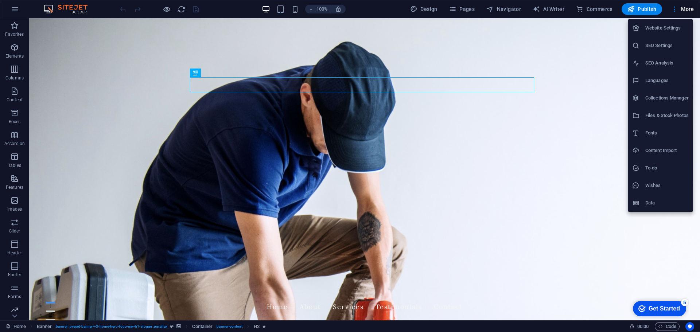
click at [678, 33] on li "Website Settings" at bounding box center [659, 27] width 65 height 17
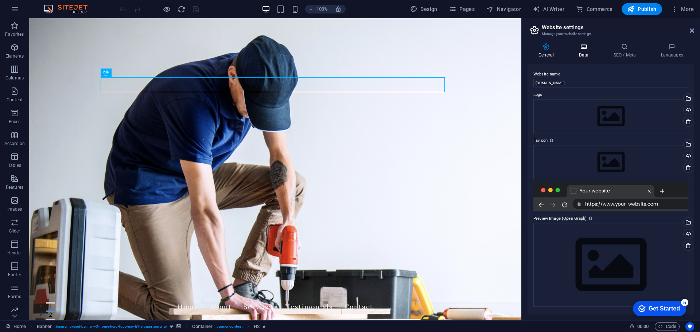
click at [583, 47] on icon at bounding box center [583, 46] width 32 height 7
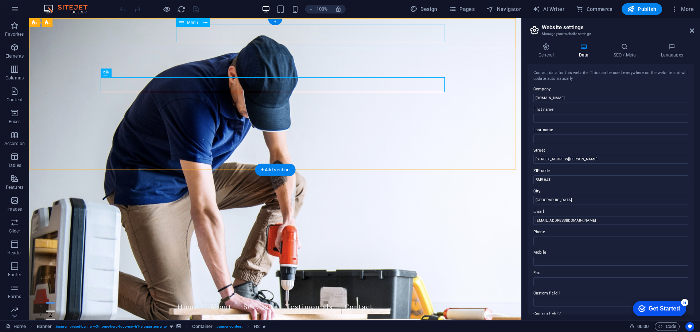
click at [400, 298] on nav "Home About Services Testimonials Contact" at bounding box center [275, 307] width 344 height 18
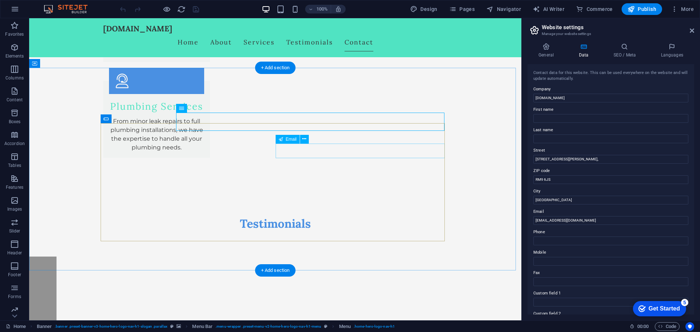
scroll to position [1226, 0]
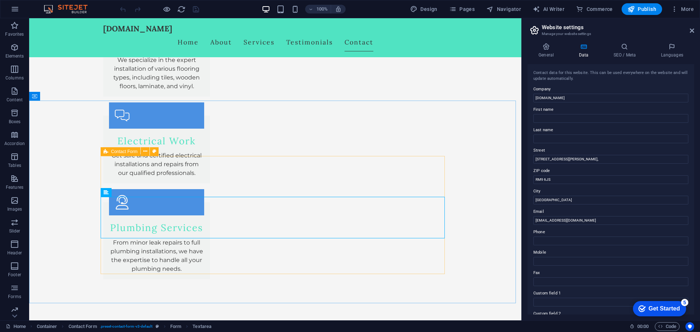
click at [106, 153] on icon at bounding box center [105, 151] width 5 height 9
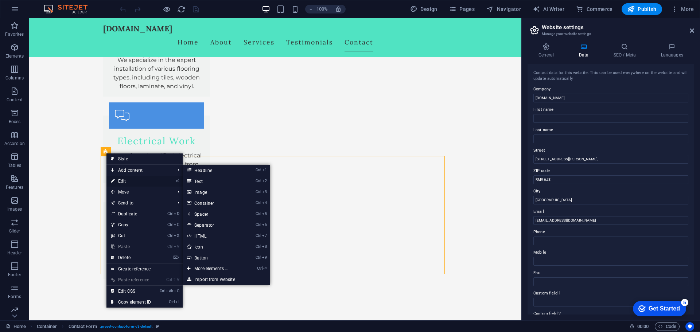
click at [118, 180] on link "⏎ Edit" at bounding box center [130, 181] width 49 height 11
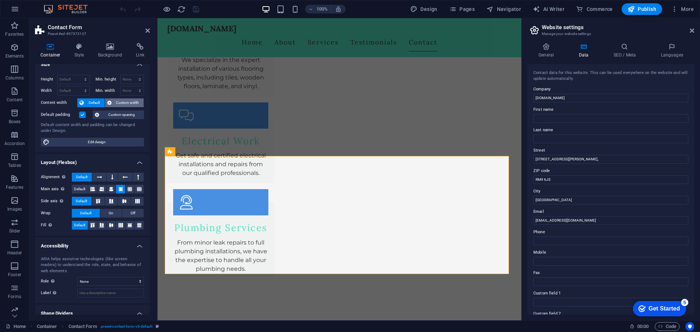
scroll to position [0, 0]
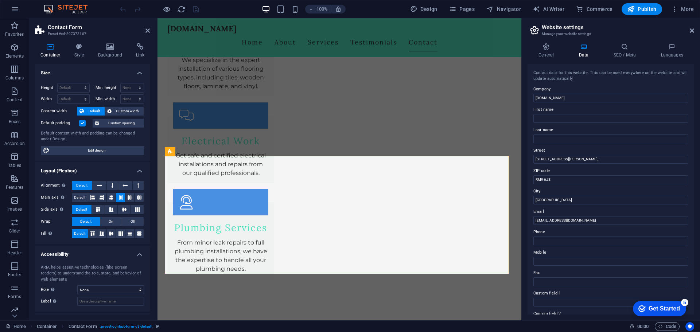
click at [137, 71] on h4 "Size" at bounding box center [92, 70] width 115 height 13
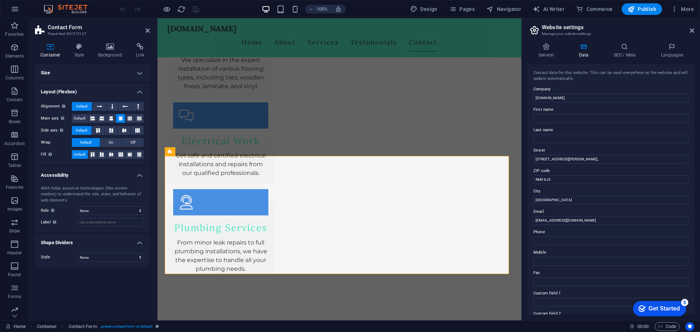
click at [141, 90] on h4 "Layout (Flexbox)" at bounding box center [92, 89] width 115 height 13
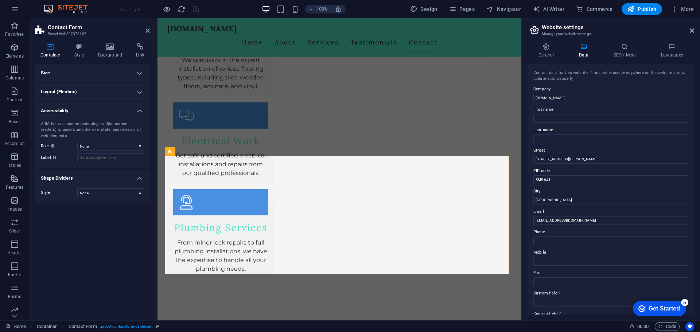
click at [141, 112] on h4 "Accessibility" at bounding box center [92, 108] width 115 height 13
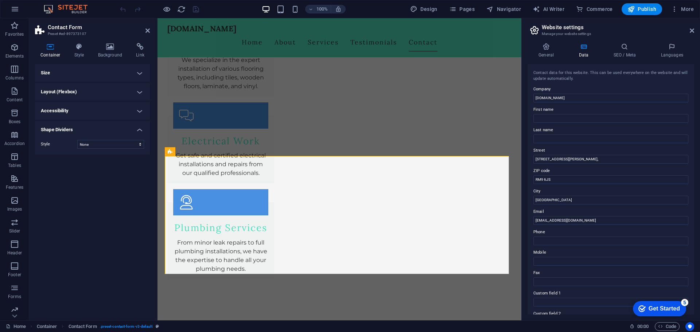
click at [140, 128] on h4 "Shape Dividers" at bounding box center [92, 127] width 115 height 13
click at [665, 309] on div "Get Started" at bounding box center [663, 308] width 31 height 7
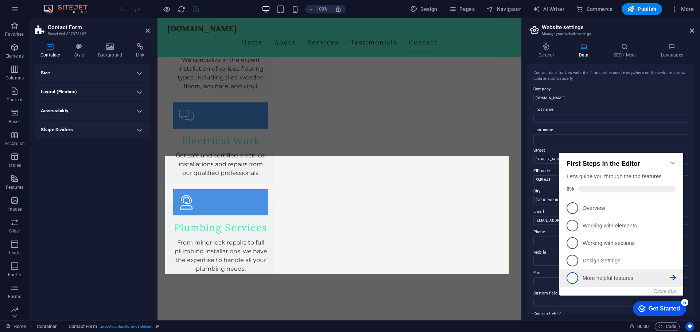
click at [575, 278] on span "5" at bounding box center [572, 278] width 12 height 12
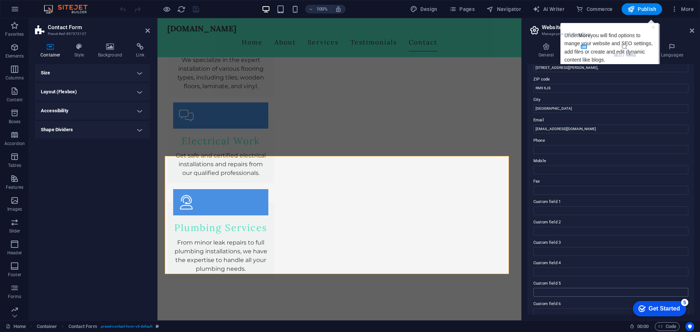
scroll to position [100, 0]
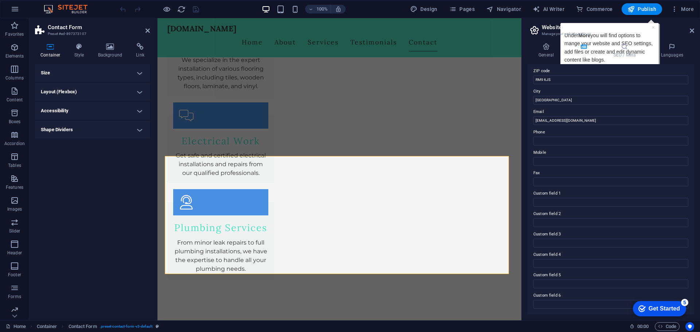
click at [668, 310] on div "Get Started" at bounding box center [663, 308] width 31 height 7
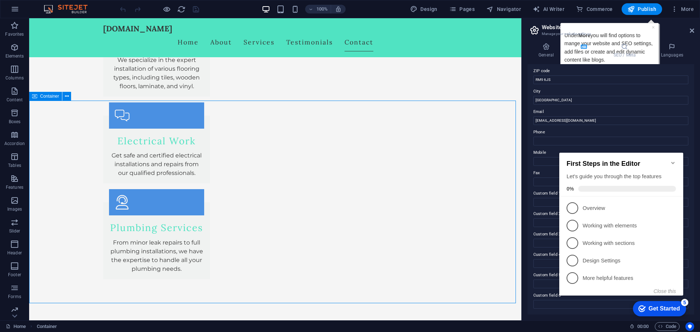
click at [68, 97] on icon at bounding box center [67, 97] width 4 height 8
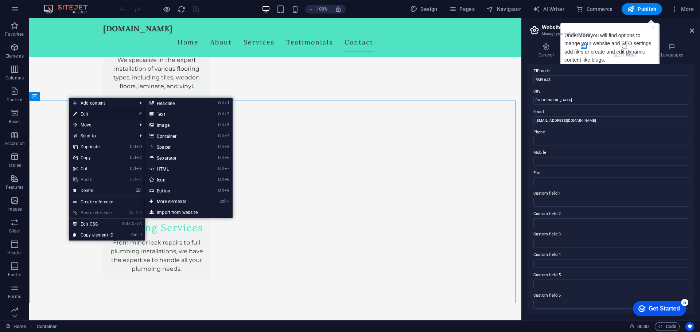
click at [76, 113] on icon at bounding box center [75, 114] width 4 height 11
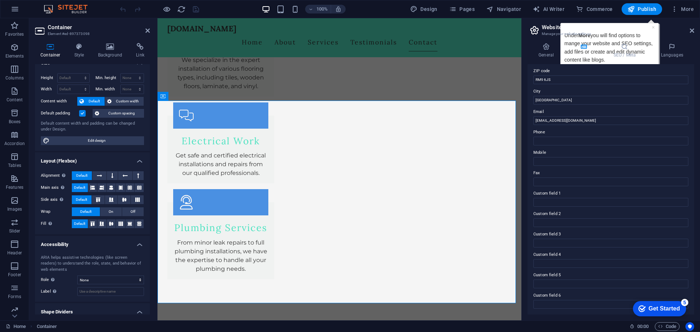
scroll to position [0, 0]
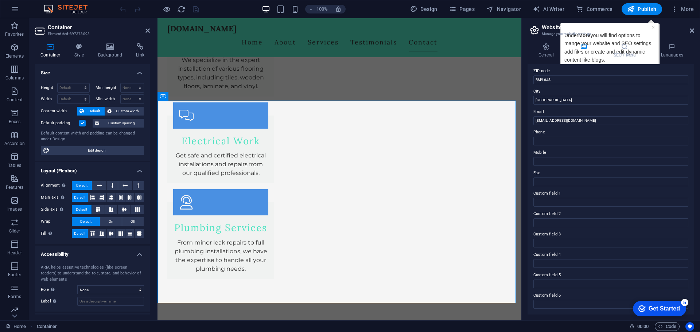
click at [78, 26] on h2 "Container" at bounding box center [99, 27] width 102 height 7
click at [83, 52] on h4 "Style" at bounding box center [81, 50] width 24 height 15
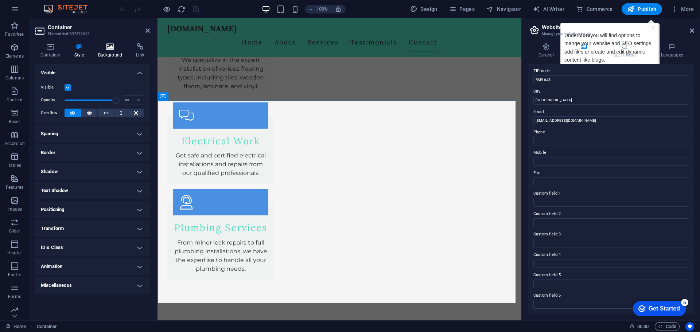
click at [104, 53] on h4 "Background" at bounding box center [112, 50] width 38 height 15
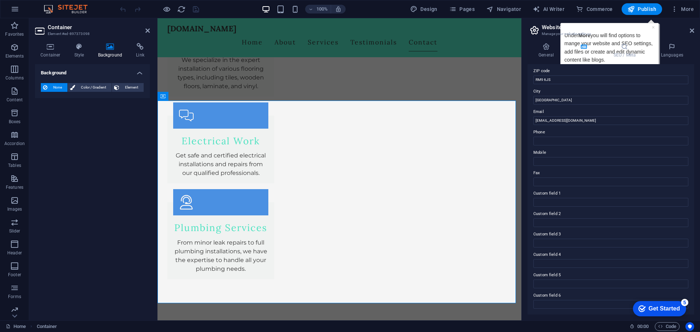
click at [141, 42] on div "Container Style Background Link Size Height Default px rem % vh vw Min. height …" at bounding box center [92, 178] width 126 height 283
click at [141, 45] on icon at bounding box center [139, 46] width 19 height 7
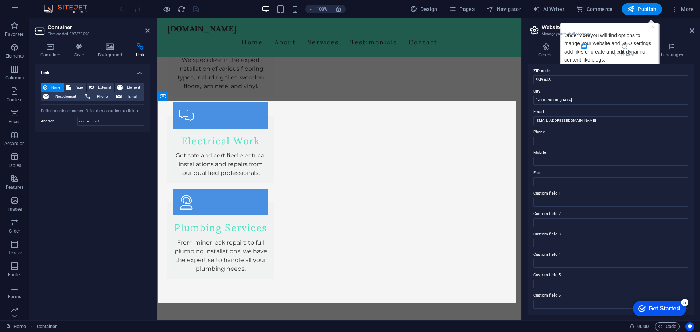
click at [140, 46] on icon at bounding box center [139, 46] width 19 height 7
click at [137, 96] on span "Email" at bounding box center [132, 96] width 17 height 9
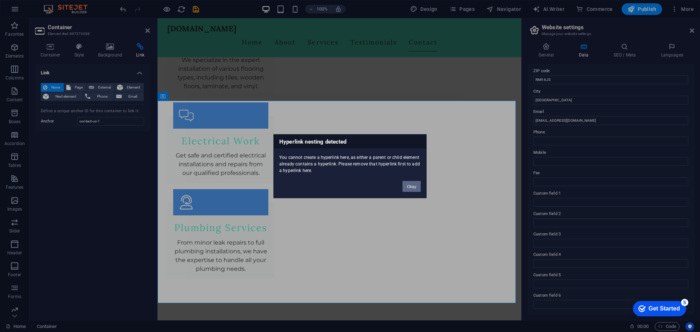
click at [416, 184] on button "Okay" at bounding box center [411, 186] width 18 height 11
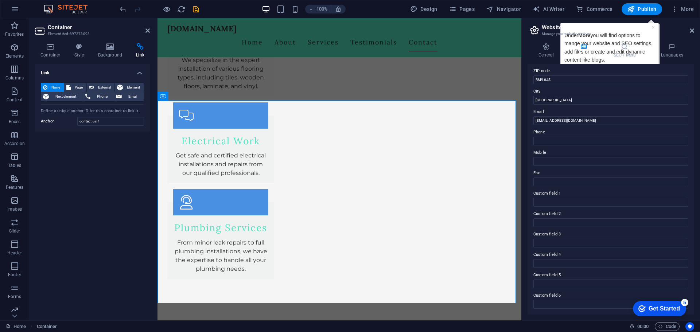
click at [53, 120] on label "Anchor" at bounding box center [59, 121] width 36 height 9
click at [77, 120] on input "contact-us-1" at bounding box center [110, 121] width 67 height 9
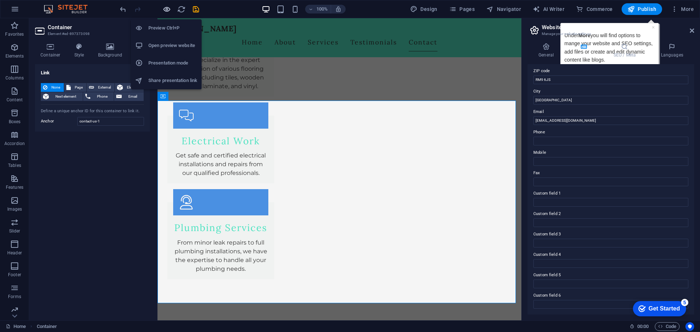
click at [170, 8] on icon "button" at bounding box center [166, 9] width 8 height 8
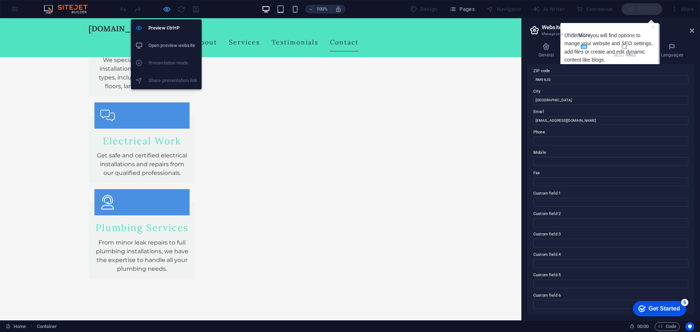
click at [169, 8] on icon "button" at bounding box center [166, 9] width 8 height 8
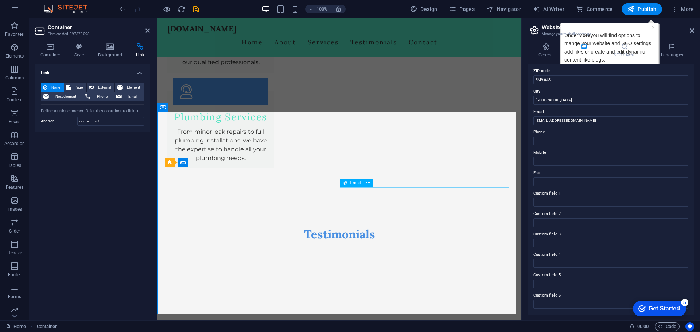
scroll to position [1215, 0]
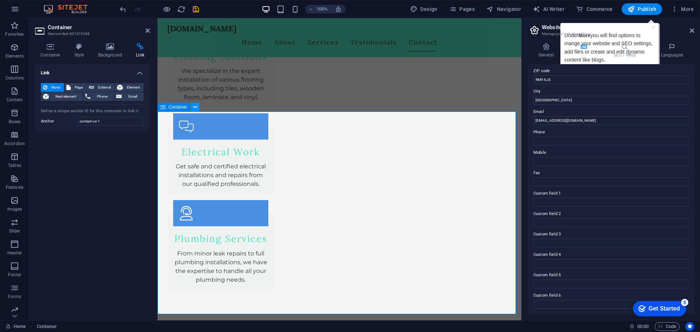
click at [198, 108] on button at bounding box center [195, 107] width 9 height 9
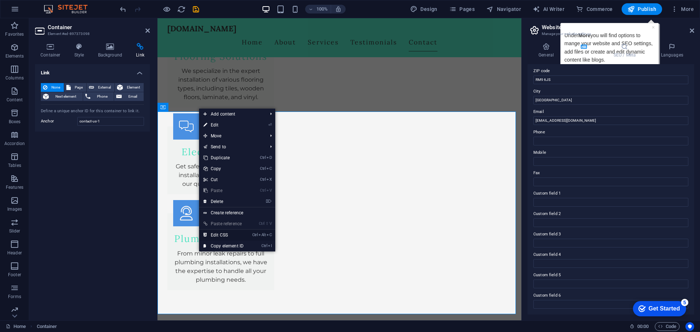
click at [227, 236] on link "Ctrl Alt C Edit CSS" at bounding box center [223, 235] width 49 height 11
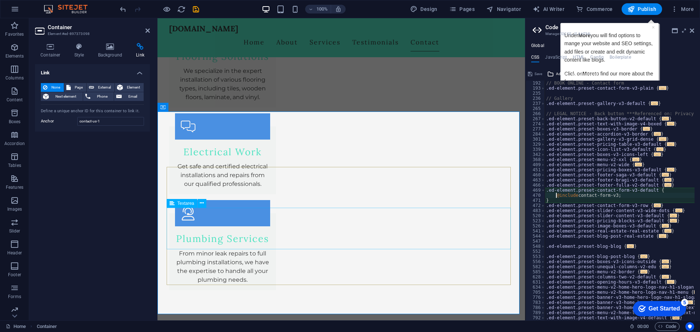
scroll to position [118, 0]
click at [653, 28] on h2 "Code" at bounding box center [619, 27] width 149 height 7
click at [654, 28] on h2 "Code" at bounding box center [619, 27] width 149 height 7
click at [654, 29] on h2 "Code" at bounding box center [619, 27] width 149 height 7
click at [62, 7] on img at bounding box center [69, 9] width 55 height 9
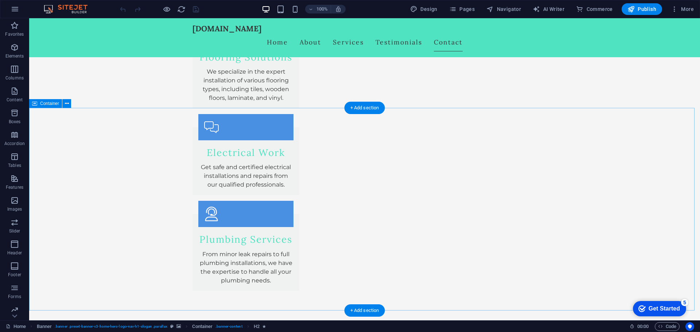
scroll to position [1347, 0]
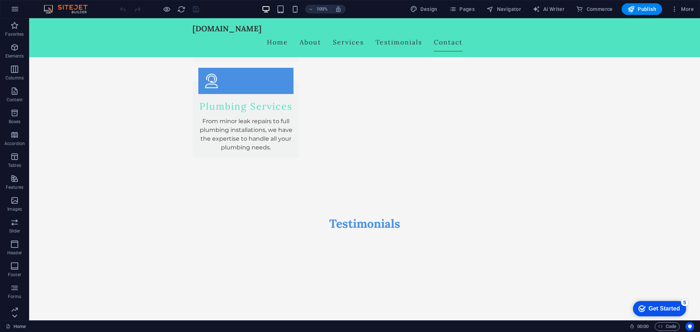
drag, startPoint x: 11, startPoint y: 309, endPoint x: 20, endPoint y: 314, distance: 9.8
click at [11, 309] on icon "button" at bounding box center [14, 309] width 9 height 9
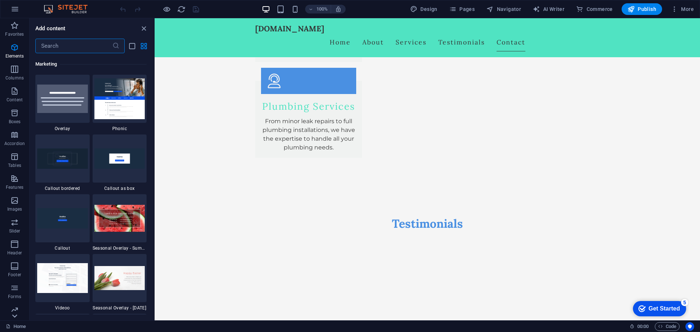
scroll to position [5935, 0]
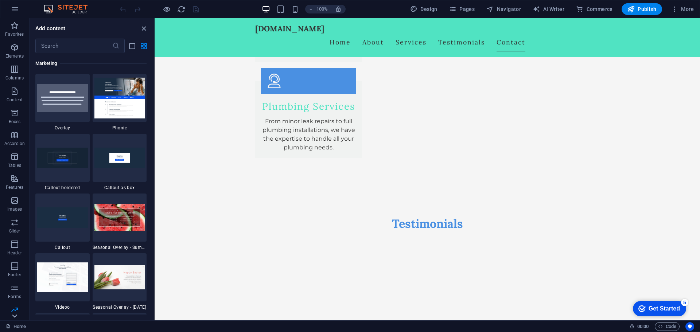
click at [16, 28] on icon at bounding box center [14, 22] width 10 height 10
click at [16, 318] on span "Commerce" at bounding box center [14, 309] width 29 height 17
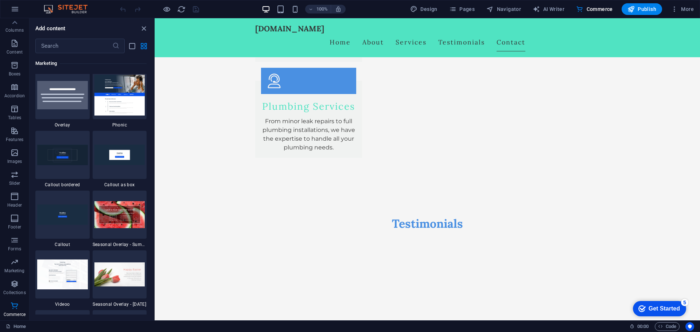
click at [16, 318] on span "Commerce" at bounding box center [14, 309] width 29 height 17
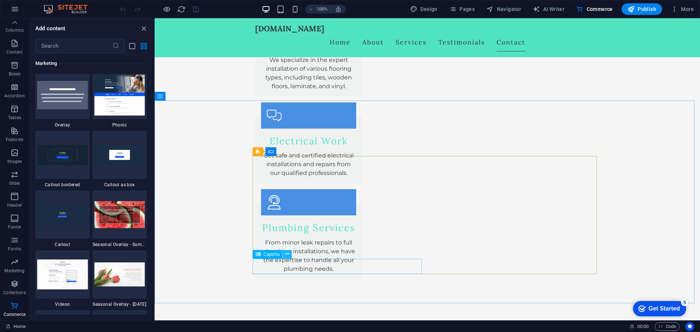
click at [286, 255] on icon at bounding box center [287, 254] width 4 height 8
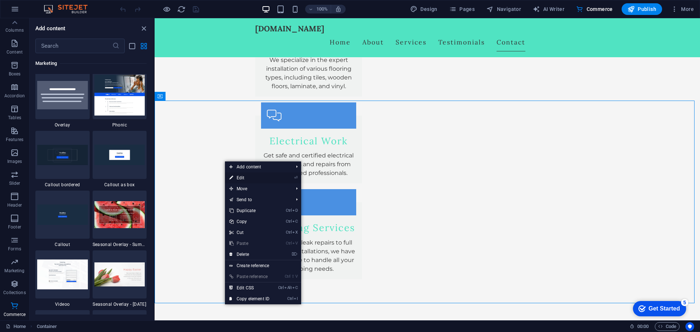
click at [258, 177] on link "⏎ Edit" at bounding box center [249, 177] width 49 height 11
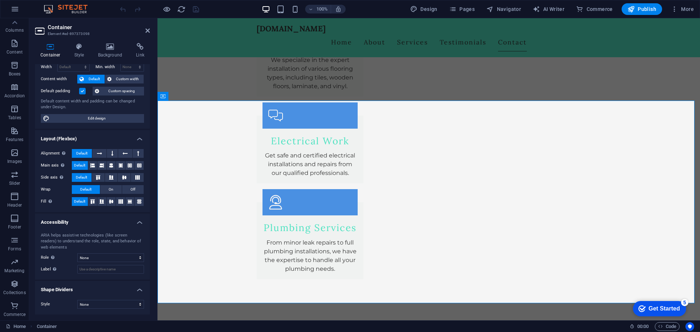
scroll to position [0, 0]
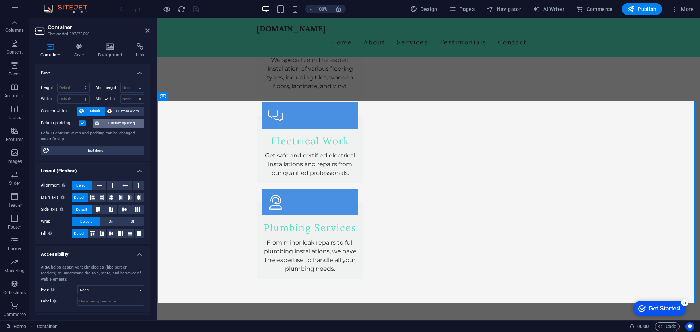
click at [132, 124] on span "Custom spacing" at bounding box center [121, 123] width 40 height 9
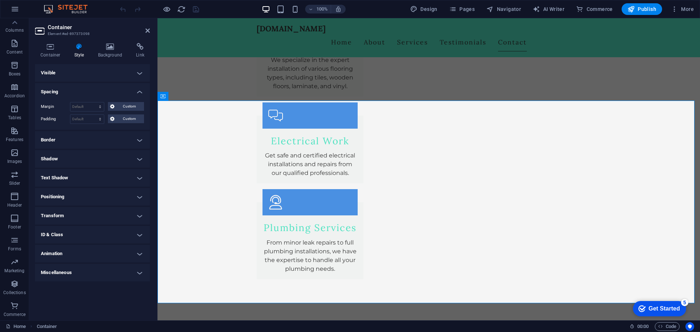
click at [139, 92] on h4 "Spacing" at bounding box center [92, 89] width 115 height 13
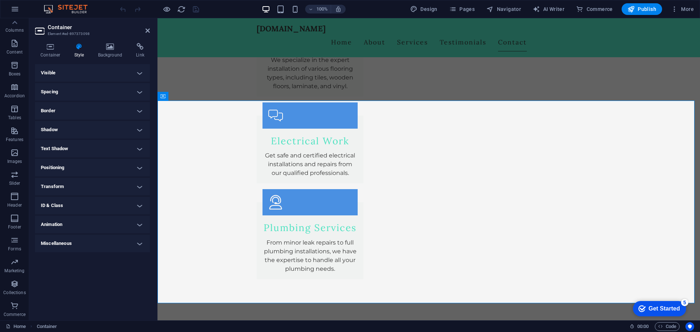
click at [115, 240] on h4 "Miscellaneous" at bounding box center [92, 243] width 115 height 17
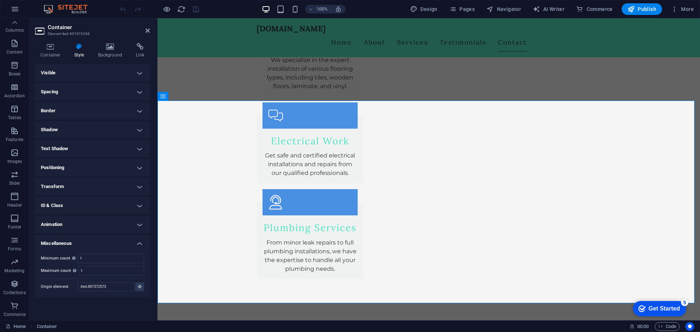
click at [115, 240] on h4 "Miscellaneous" at bounding box center [92, 241] width 115 height 13
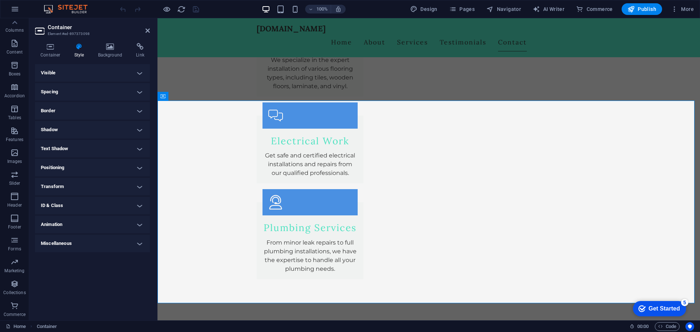
click at [110, 223] on h4 "Animation" at bounding box center [92, 224] width 115 height 17
click at [110, 223] on h4 "Animation" at bounding box center [92, 222] width 115 height 13
click at [105, 205] on h4 "ID & Class" at bounding box center [92, 205] width 115 height 17
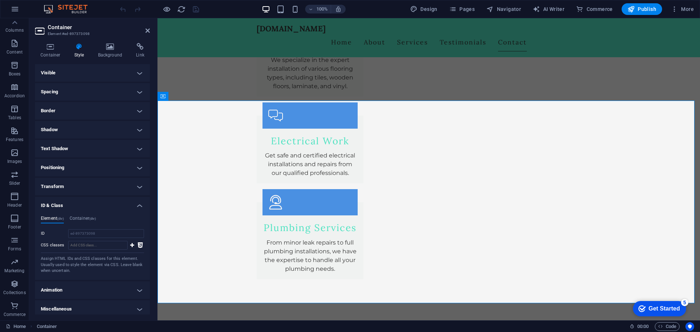
click at [105, 205] on h4 "ID & Class" at bounding box center [92, 203] width 115 height 13
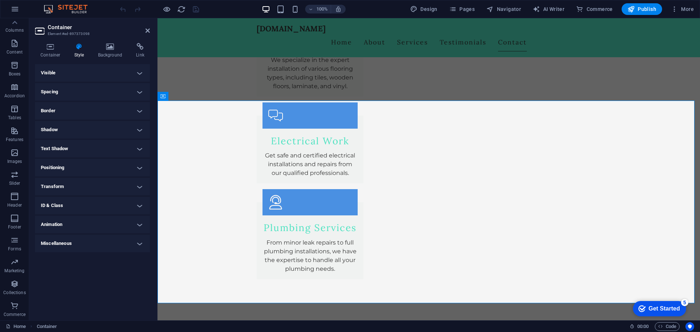
click at [105, 204] on h4 "ID & Class" at bounding box center [92, 205] width 115 height 17
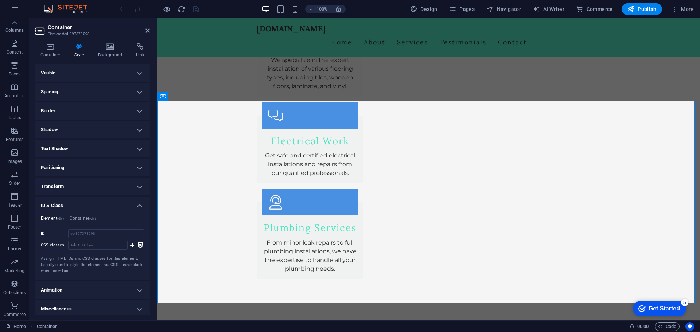
click at [105, 204] on h4 "ID & Class" at bounding box center [92, 203] width 115 height 13
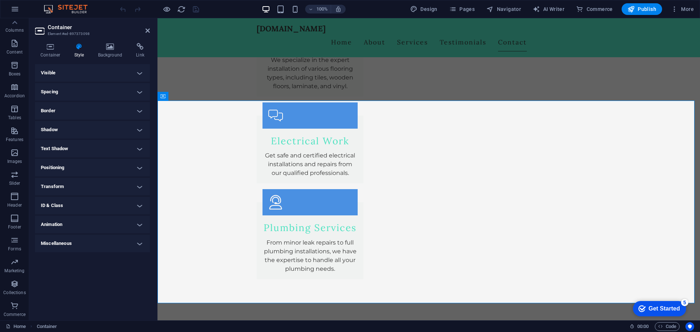
click at [97, 188] on h4 "Transform" at bounding box center [92, 186] width 115 height 17
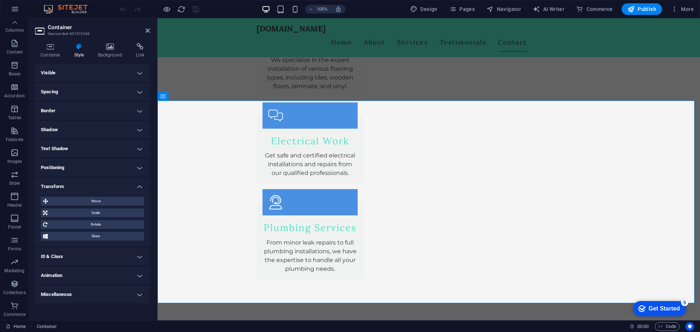
click at [97, 188] on h4 "Transform" at bounding box center [92, 184] width 115 height 13
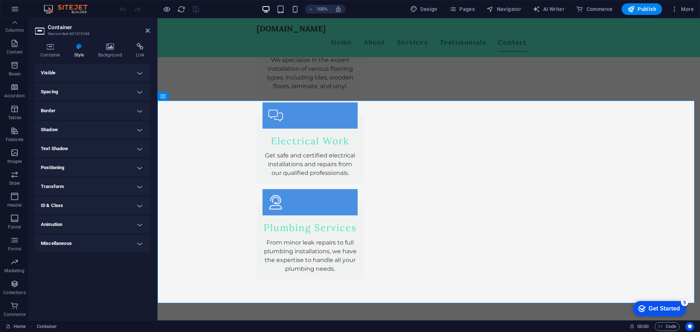
click at [95, 171] on h4 "Positioning" at bounding box center [92, 167] width 115 height 17
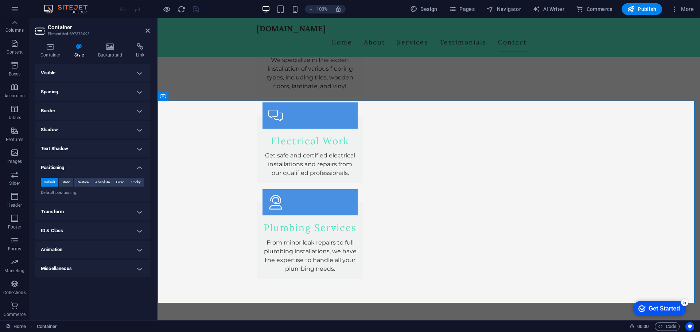
click at [96, 171] on h4 "Positioning" at bounding box center [92, 165] width 115 height 13
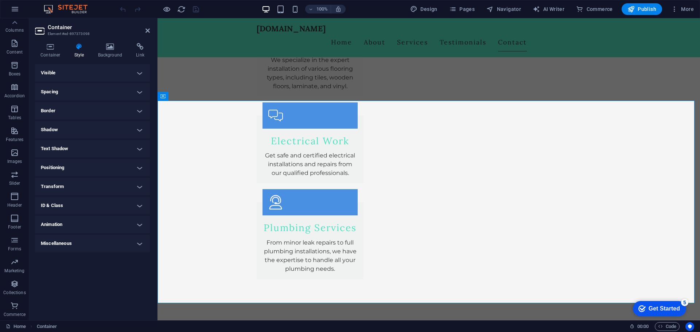
click at [96, 150] on h4 "Text Shadow" at bounding box center [92, 148] width 115 height 17
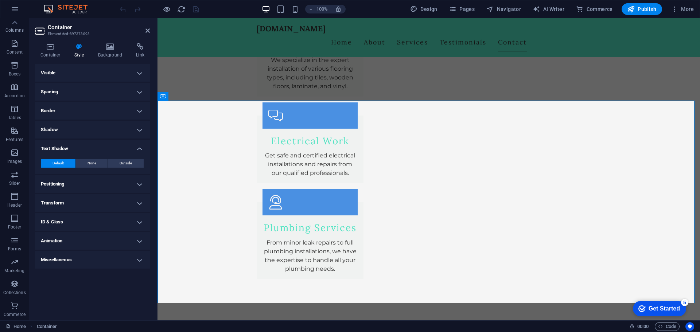
click at [96, 150] on h4 "Text Shadow" at bounding box center [92, 146] width 115 height 13
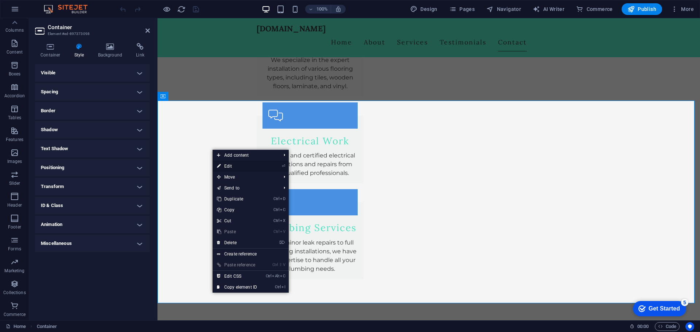
click at [233, 166] on link "⏎ Edit" at bounding box center [236, 166] width 49 height 11
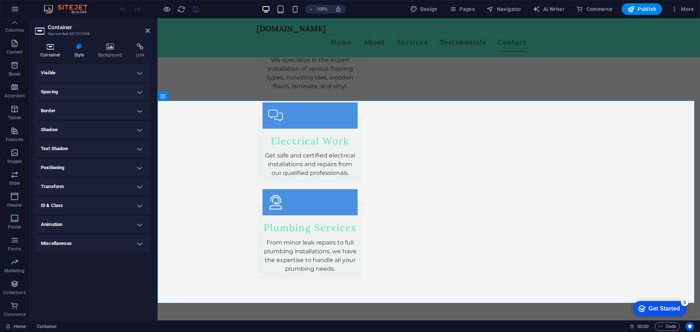
click at [42, 48] on icon at bounding box center [50, 46] width 31 height 7
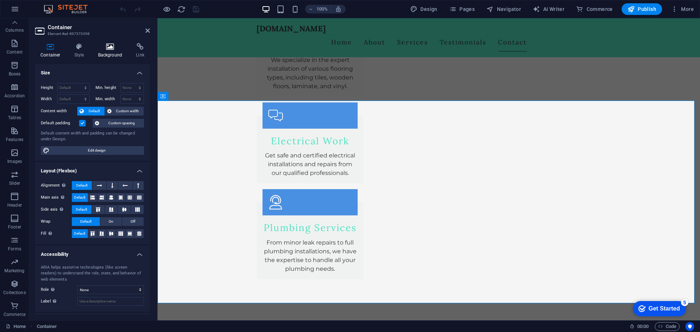
click at [107, 50] on icon at bounding box center [110, 46] width 35 height 7
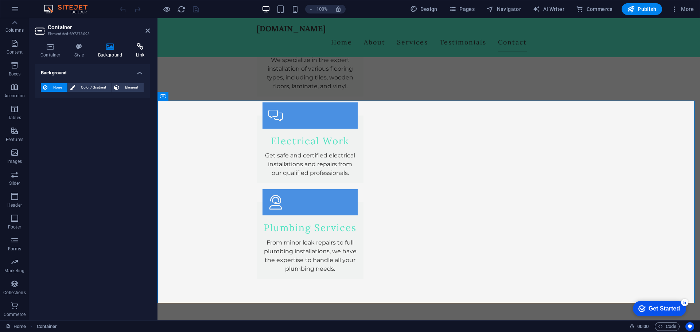
click at [141, 50] on icon at bounding box center [139, 46] width 19 height 7
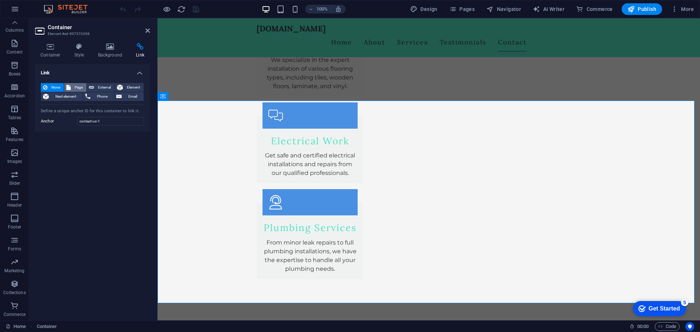
click at [82, 87] on span "Page" at bounding box center [78, 87] width 11 height 9
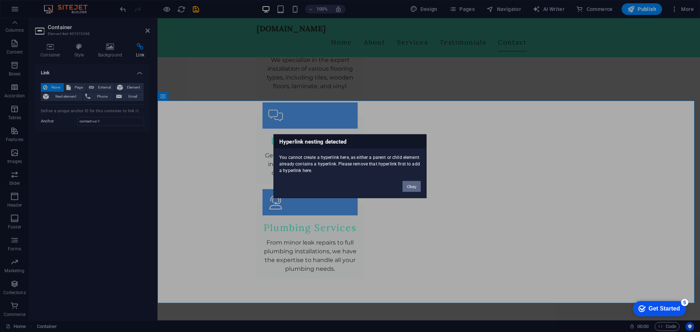
click at [412, 189] on button "Okay" at bounding box center [411, 186] width 18 height 11
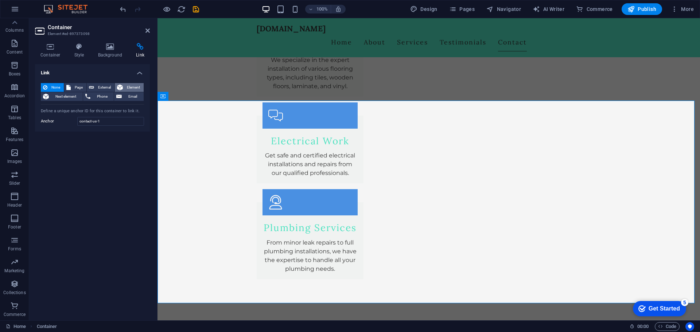
click at [138, 86] on span "Element" at bounding box center [133, 87] width 16 height 9
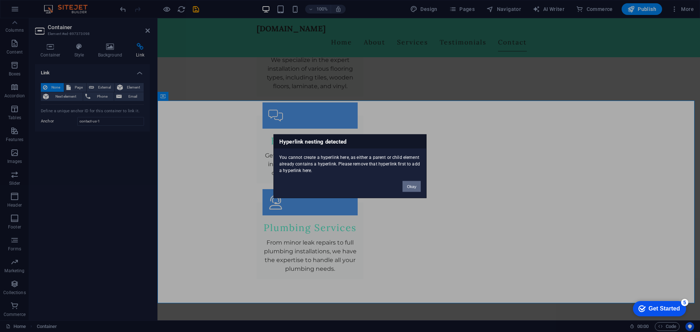
click at [410, 186] on button "Okay" at bounding box center [411, 186] width 18 height 11
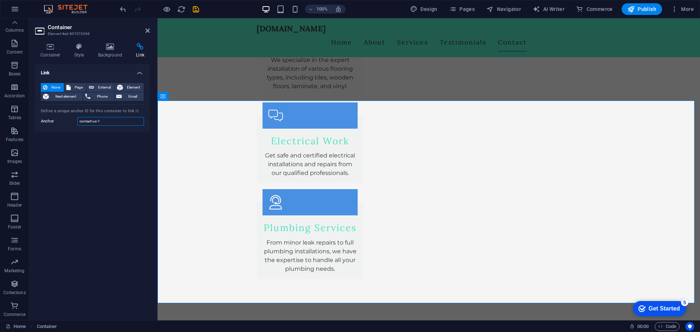
click at [102, 122] on input "contact-us-1" at bounding box center [110, 121] width 67 height 9
drag, startPoint x: 57, startPoint y: 2, endPoint x: 84, endPoint y: 11, distance: 28.7
click at [84, 11] on div "100% Design Pages Navigator AI Writer Commerce Publish More" at bounding box center [349, 8] width 699 height 17
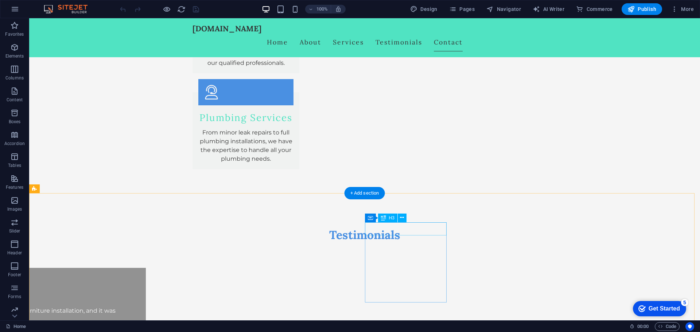
scroll to position [1214, 0]
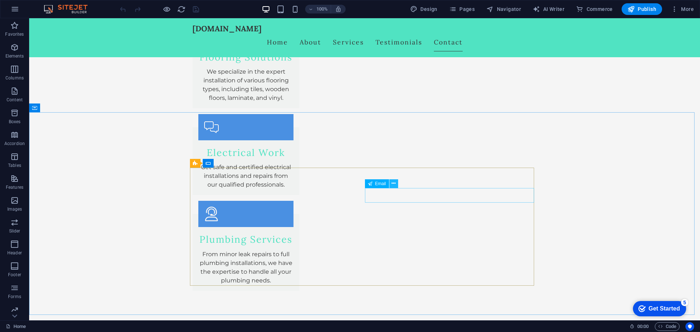
click at [392, 184] on icon at bounding box center [393, 184] width 4 height 8
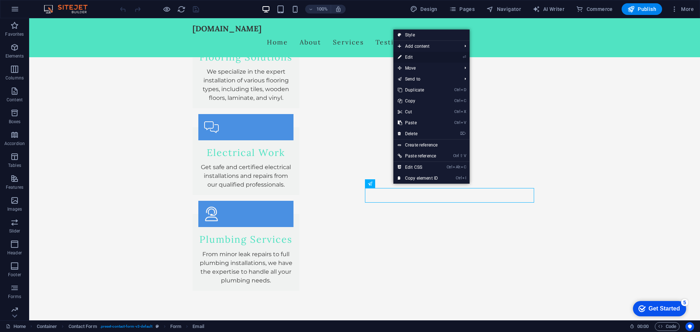
click at [423, 58] on link "⏎ Edit" at bounding box center [417, 57] width 49 height 11
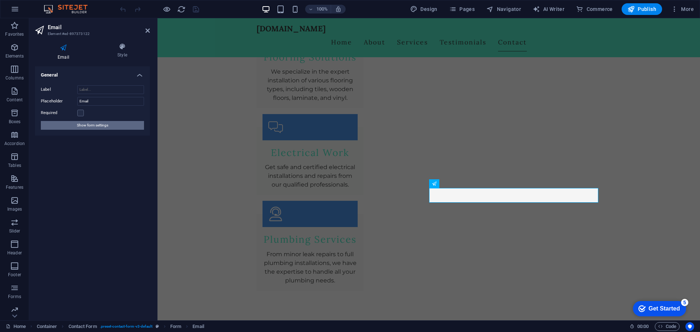
click at [84, 126] on span "Show form settings" at bounding box center [92, 125] width 31 height 9
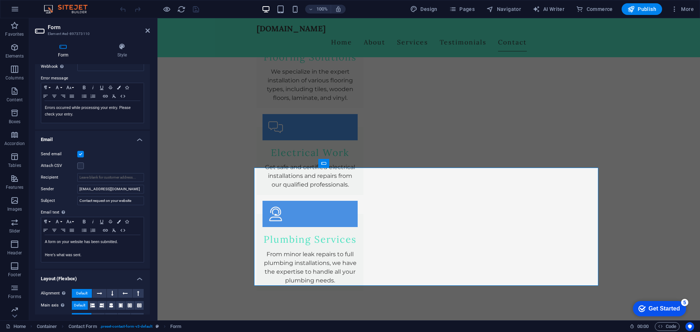
scroll to position [121, 0]
drag, startPoint x: 125, startPoint y: 188, endPoint x: 78, endPoint y: 192, distance: 46.8
click at [78, 192] on input "[EMAIL_ADDRESS][DOMAIN_NAME]" at bounding box center [110, 187] width 67 height 9
click at [96, 173] on input "Recipient" at bounding box center [110, 176] width 67 height 9
paste input "[EMAIL_ADDRESS][DOMAIN_NAME]"
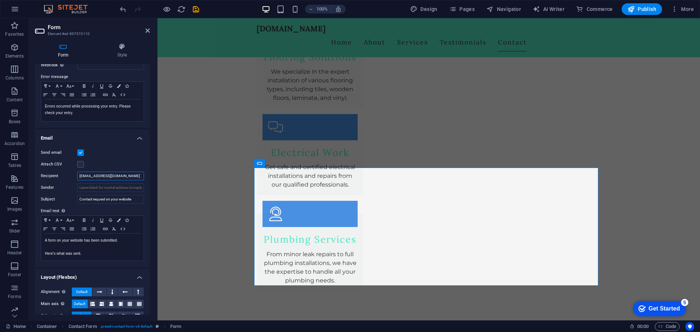
type input "[EMAIL_ADDRESS][DOMAIN_NAME]"
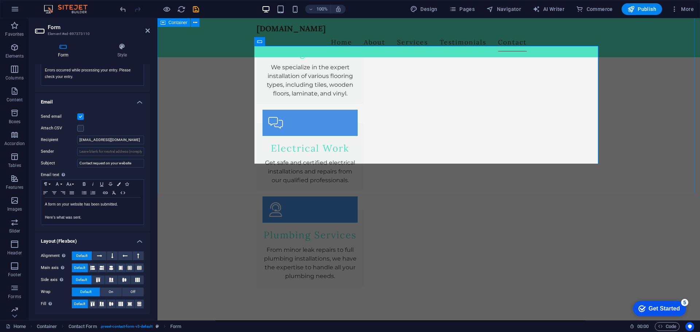
scroll to position [1214, 0]
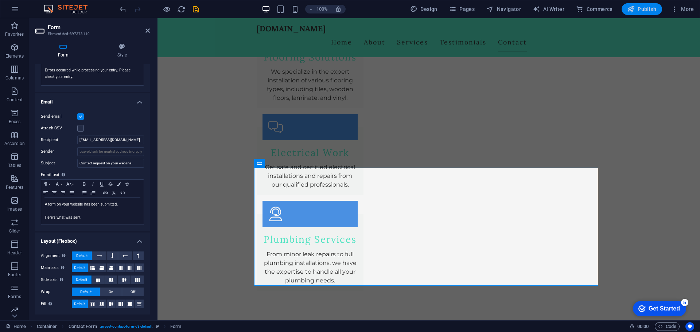
click at [639, 10] on span "Publish" at bounding box center [641, 8] width 29 height 7
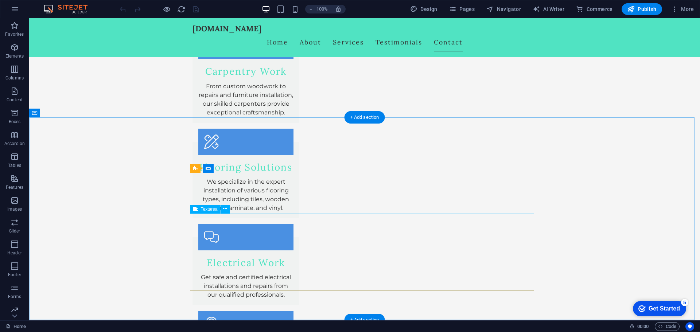
scroll to position [1226, 0]
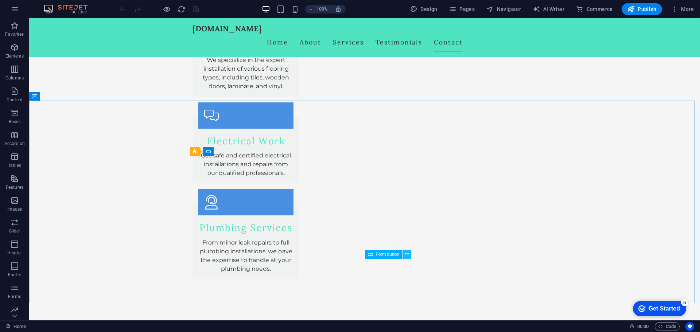
click at [406, 252] on icon at bounding box center [407, 254] width 4 height 8
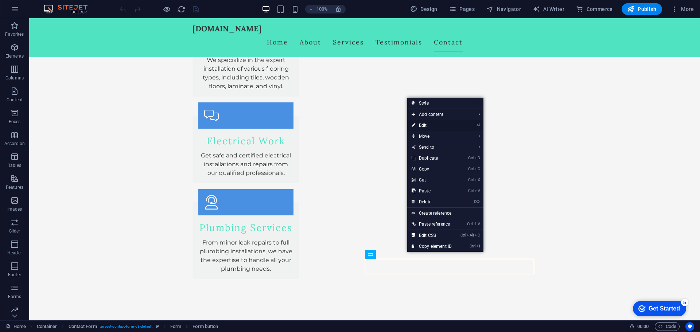
click at [436, 121] on link "⏎ Edit" at bounding box center [431, 125] width 49 height 11
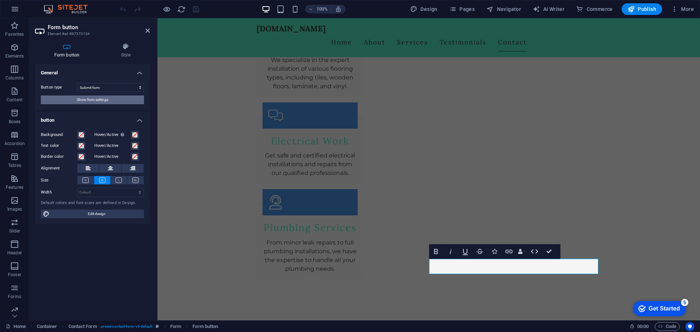
click at [103, 99] on span "Show form settings" at bounding box center [92, 99] width 31 height 9
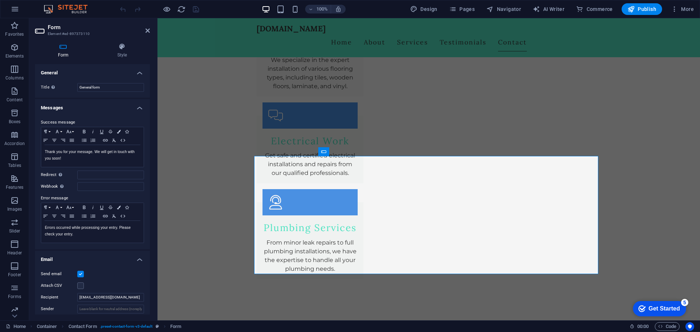
scroll to position [121, 0]
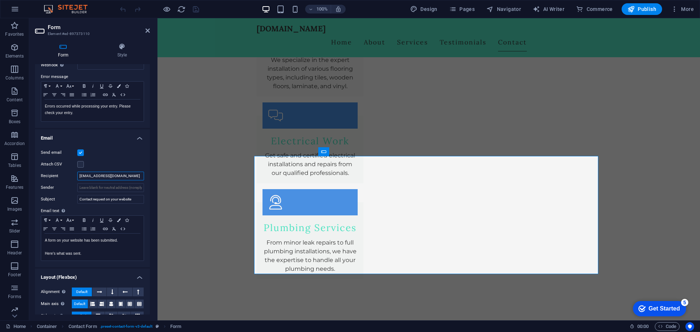
drag, startPoint x: 125, startPoint y: 177, endPoint x: 47, endPoint y: 177, distance: 78.0
click at [47, 177] on div "Recipient [EMAIL_ADDRESS][DOMAIN_NAME]" at bounding box center [92, 176] width 103 height 9
paste input "[EMAIL_ADDRESS][DOMAIN_NAME]"
type input "[EMAIL_ADDRESS][DOMAIN_NAME]"
click at [80, 164] on label at bounding box center [80, 164] width 7 height 7
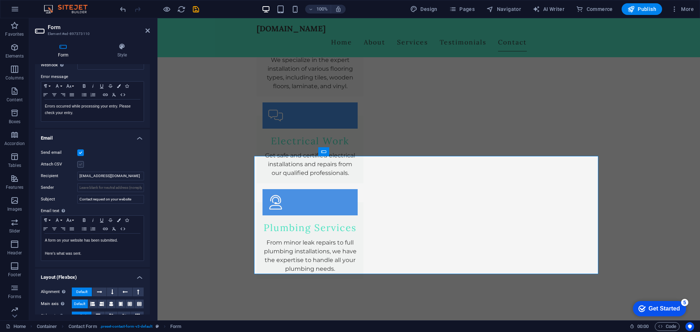
click at [0, 0] on input "Attach CSV" at bounding box center [0, 0] width 0 height 0
click at [81, 164] on label at bounding box center [80, 164] width 7 height 7
click at [0, 0] on input "Attach CSV" at bounding box center [0, 0] width 0 height 0
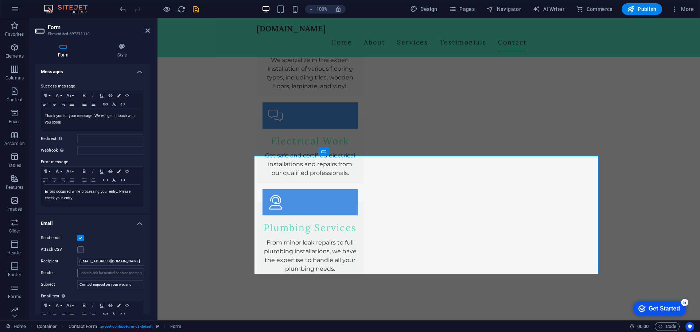
scroll to position [0, 0]
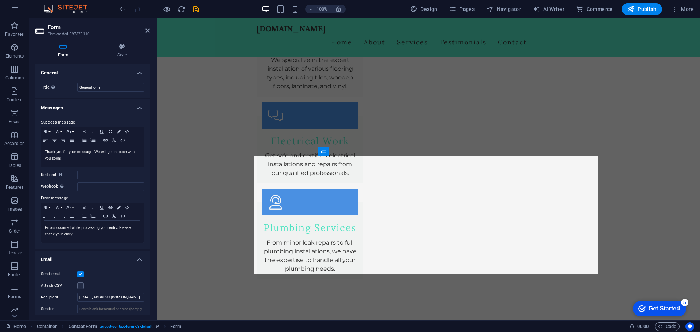
click at [140, 109] on h4 "Messages" at bounding box center [92, 105] width 115 height 13
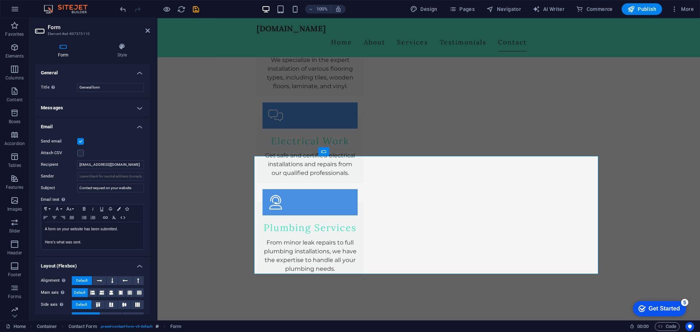
click at [140, 109] on h4 "Messages" at bounding box center [92, 107] width 115 height 17
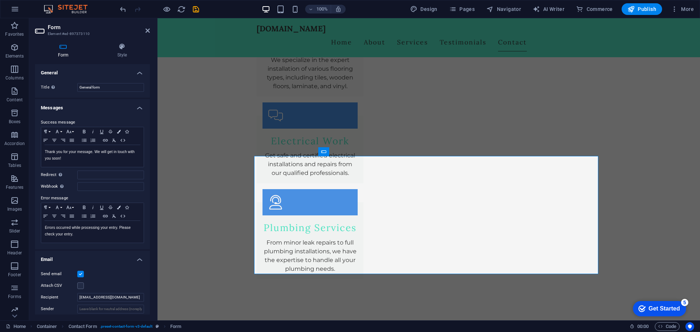
click at [140, 108] on h4 "Messages" at bounding box center [92, 105] width 115 height 13
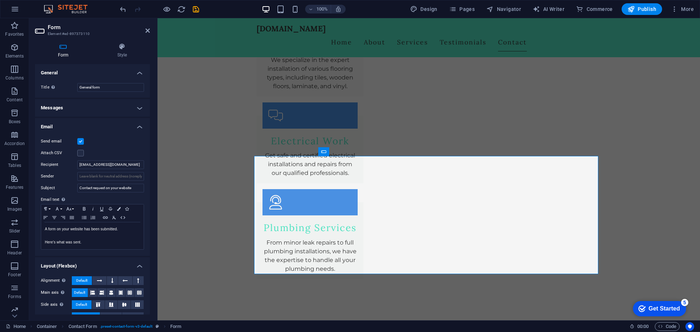
click at [139, 126] on h4 "Email" at bounding box center [92, 124] width 115 height 13
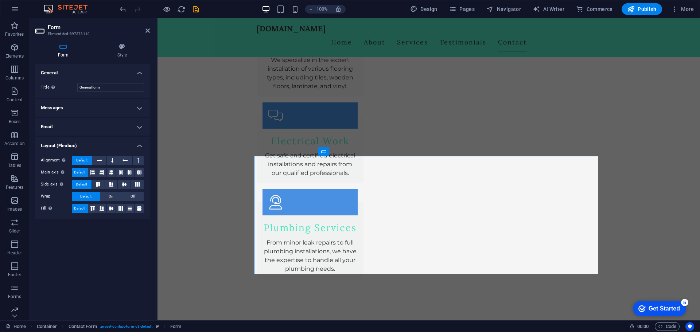
click at [139, 126] on h4 "Email" at bounding box center [92, 126] width 115 height 17
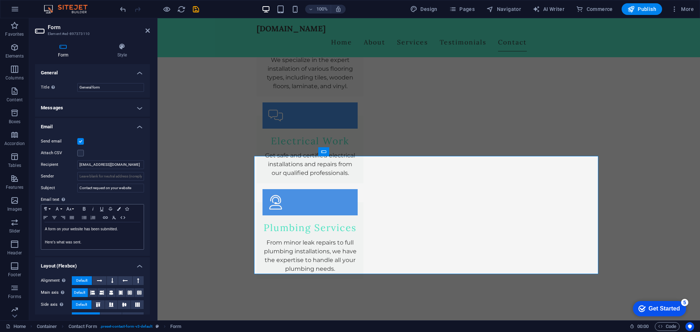
scroll to position [25, 0]
